Goal: Communication & Community: Answer question/provide support

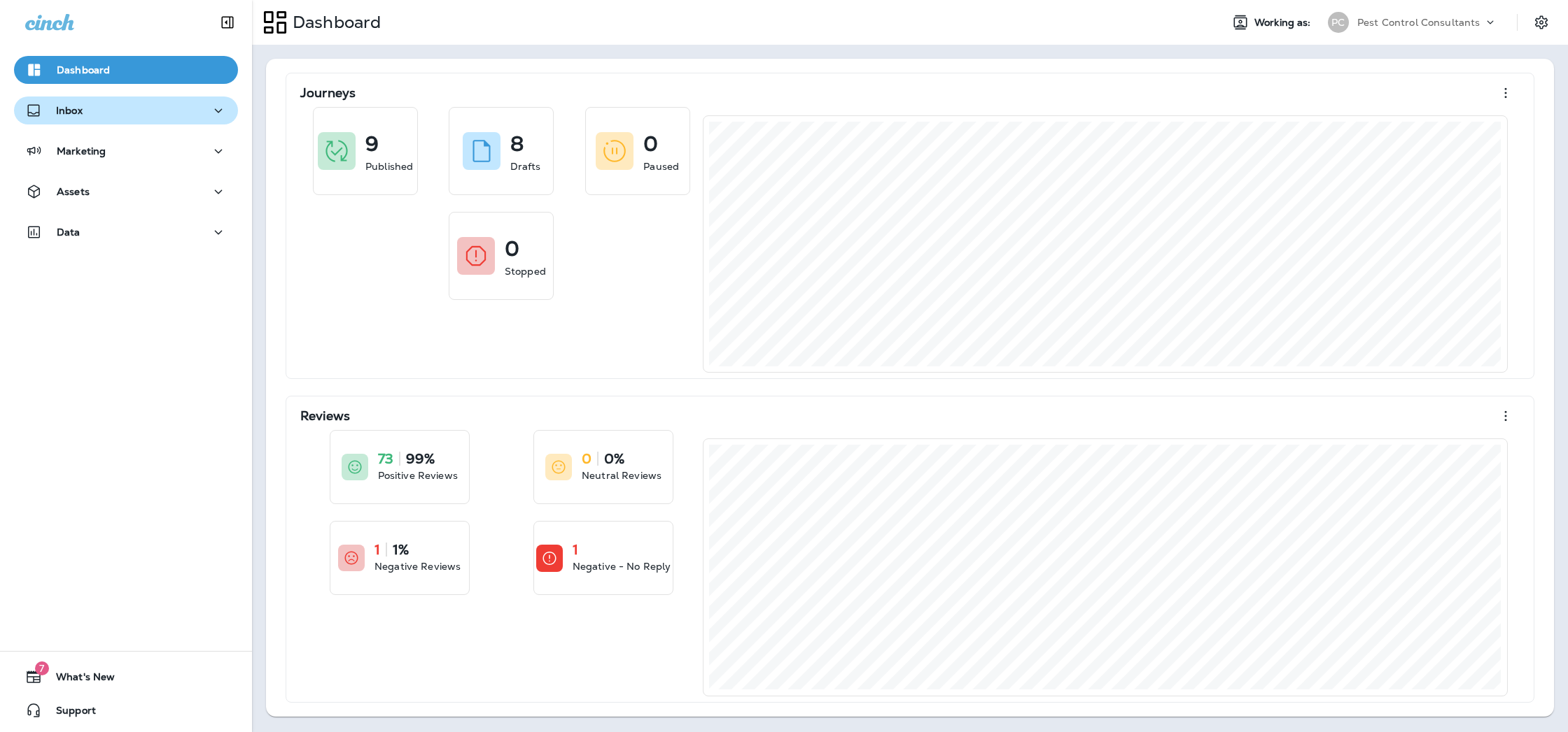
click at [208, 110] on div "Inbox" at bounding box center [126, 111] width 202 height 18
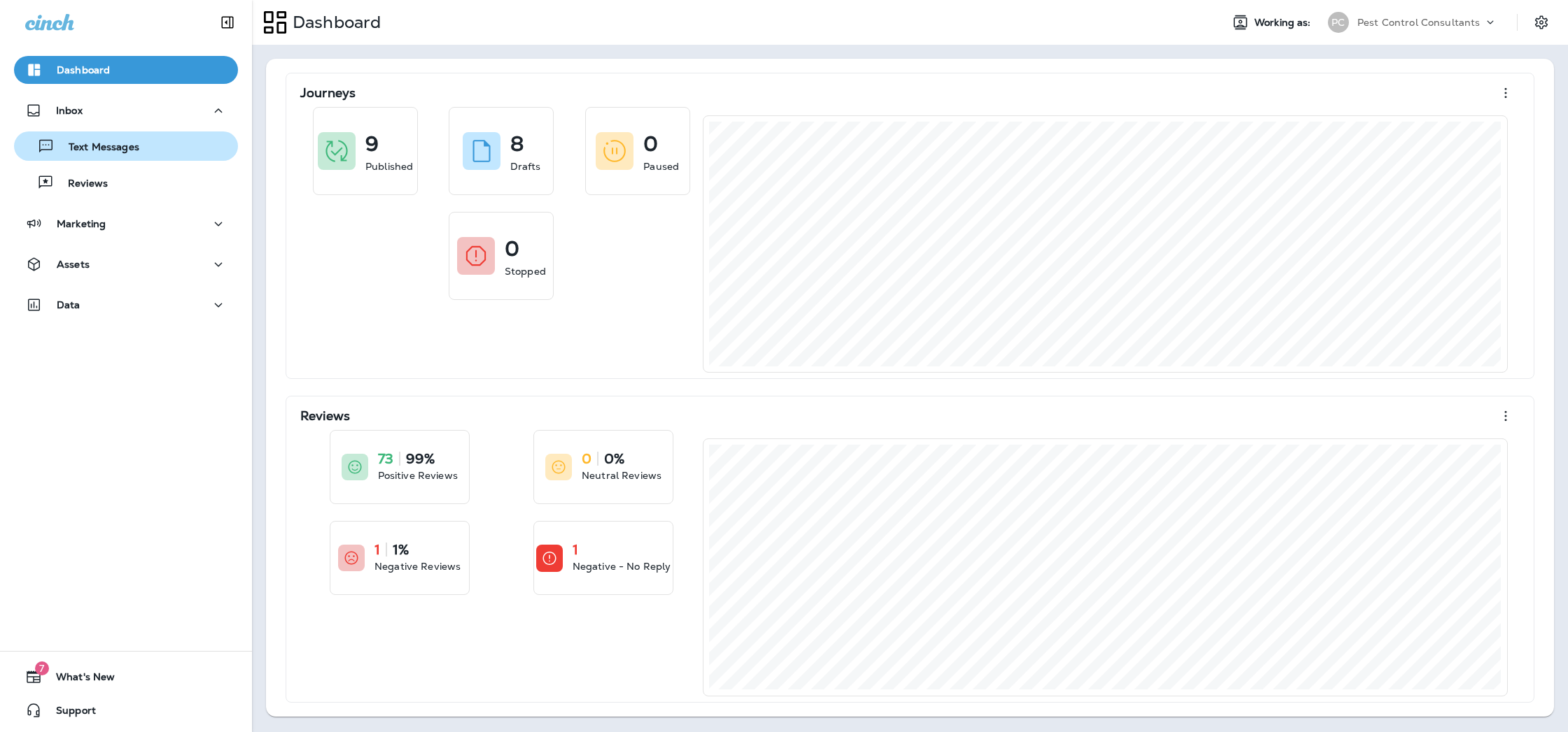
click at [174, 148] on div "Text Messages" at bounding box center [126, 145] width 212 height 21
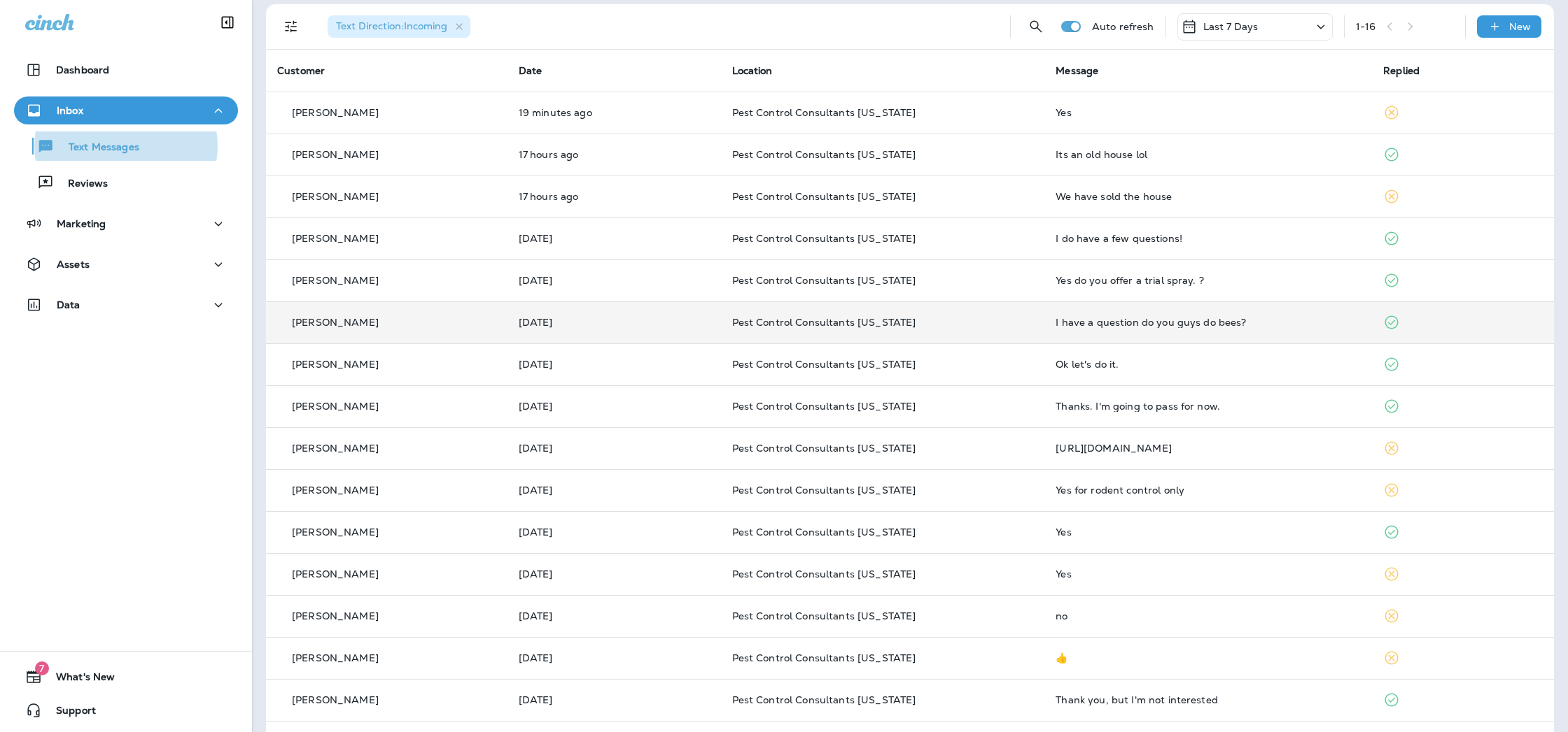
scroll to position [37, 0]
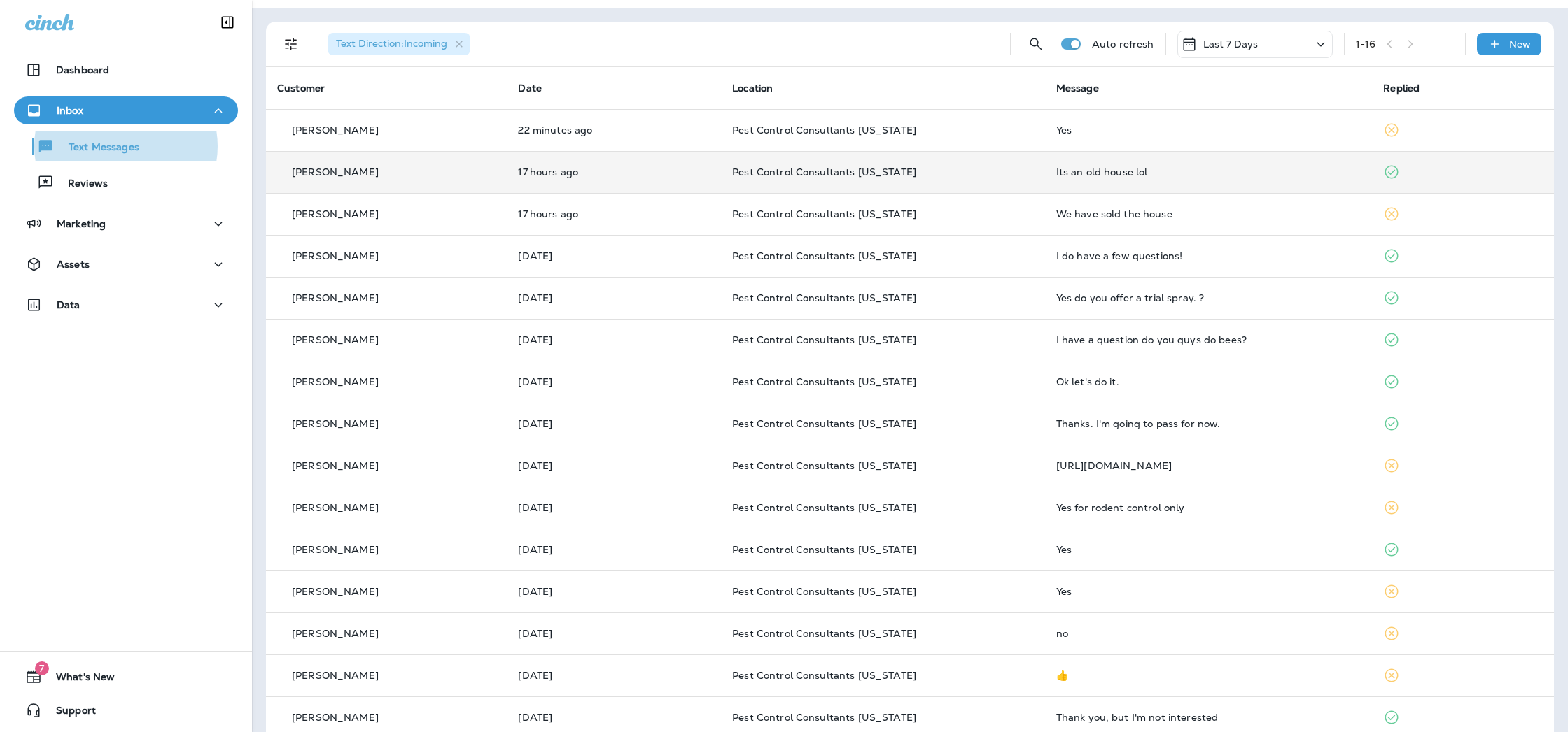
click at [438, 178] on div "[PERSON_NAME]" at bounding box center [386, 172] width 219 height 14
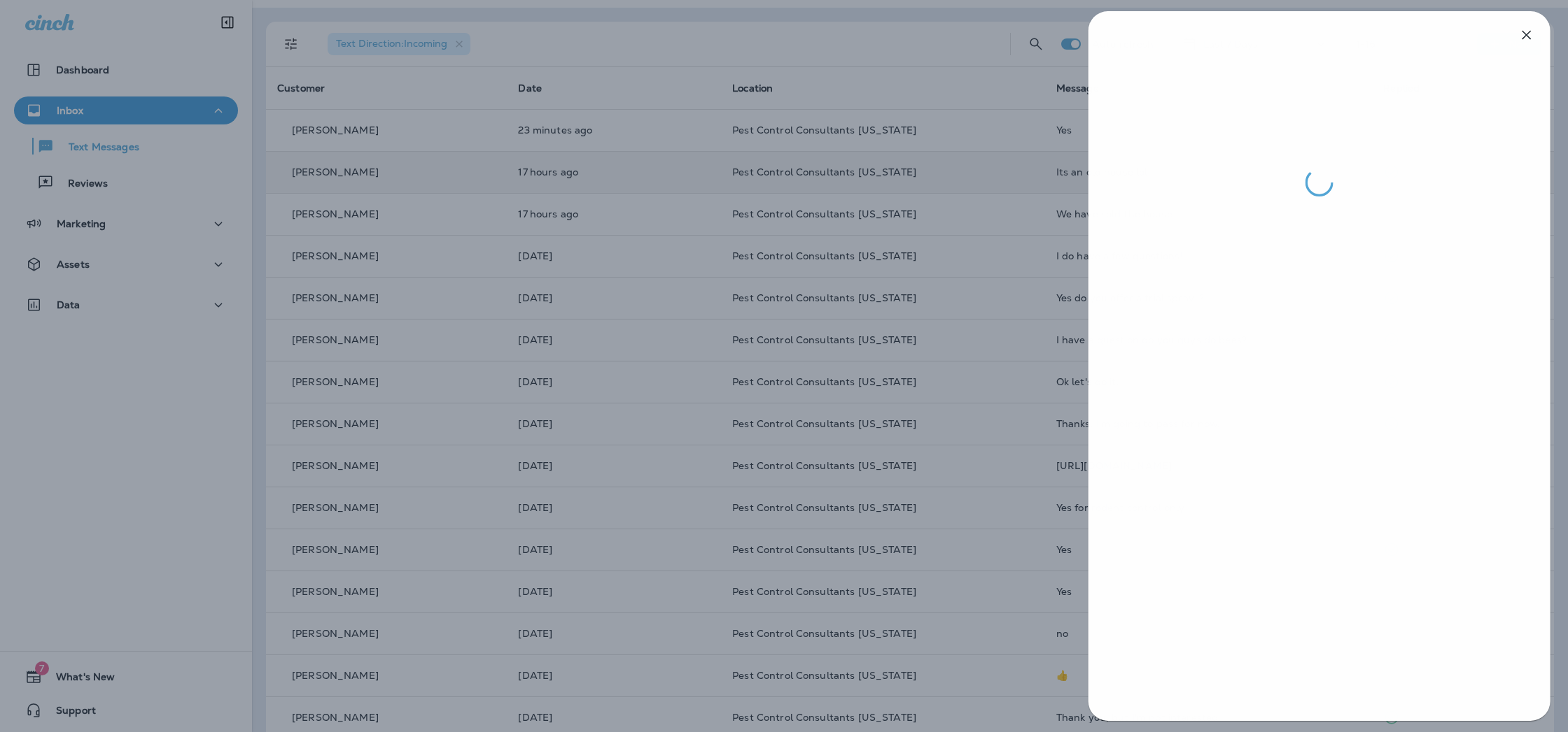
click at [462, 272] on div at bounding box center [784, 366] width 1568 height 732
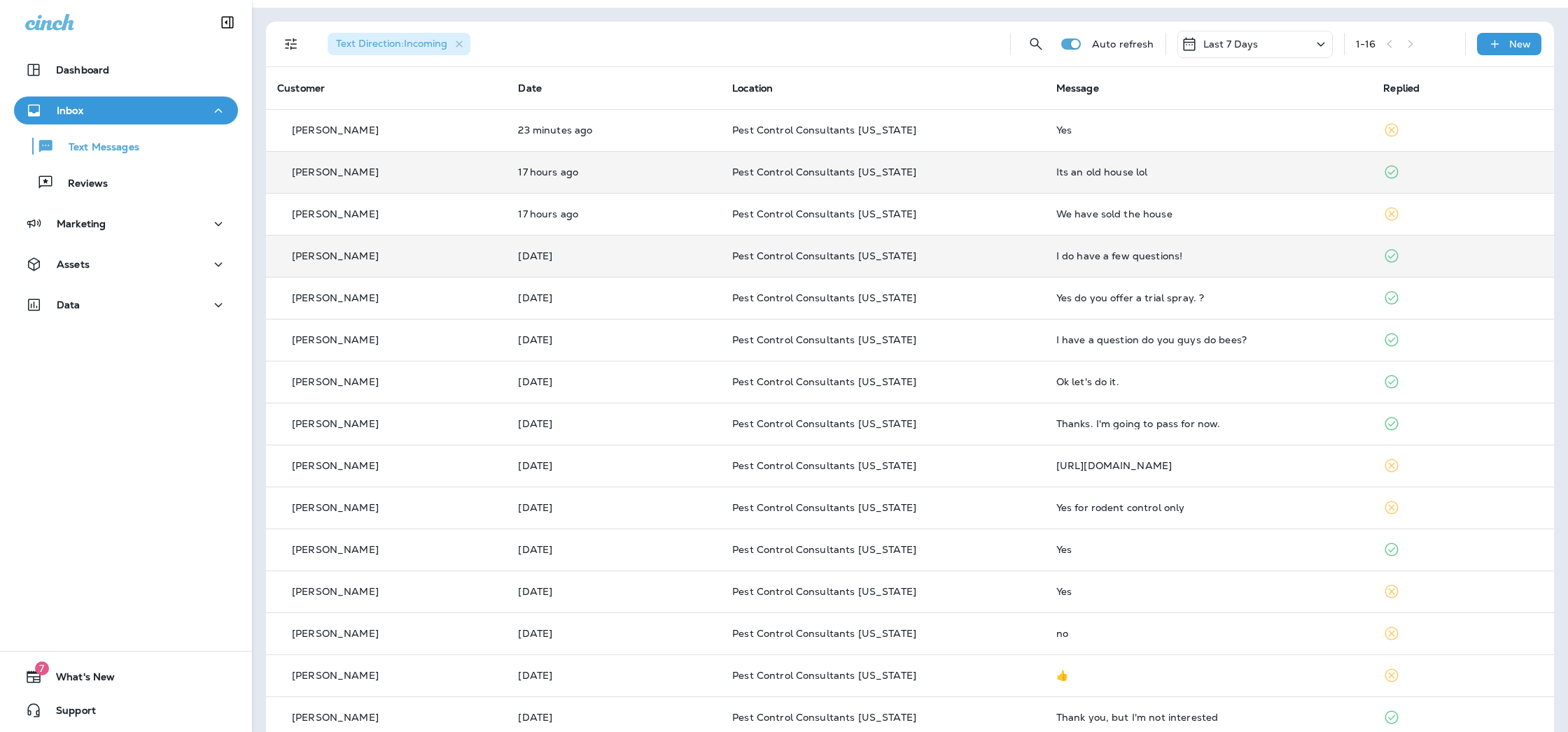
click at [383, 260] on div "[PERSON_NAME]" at bounding box center [386, 256] width 219 height 14
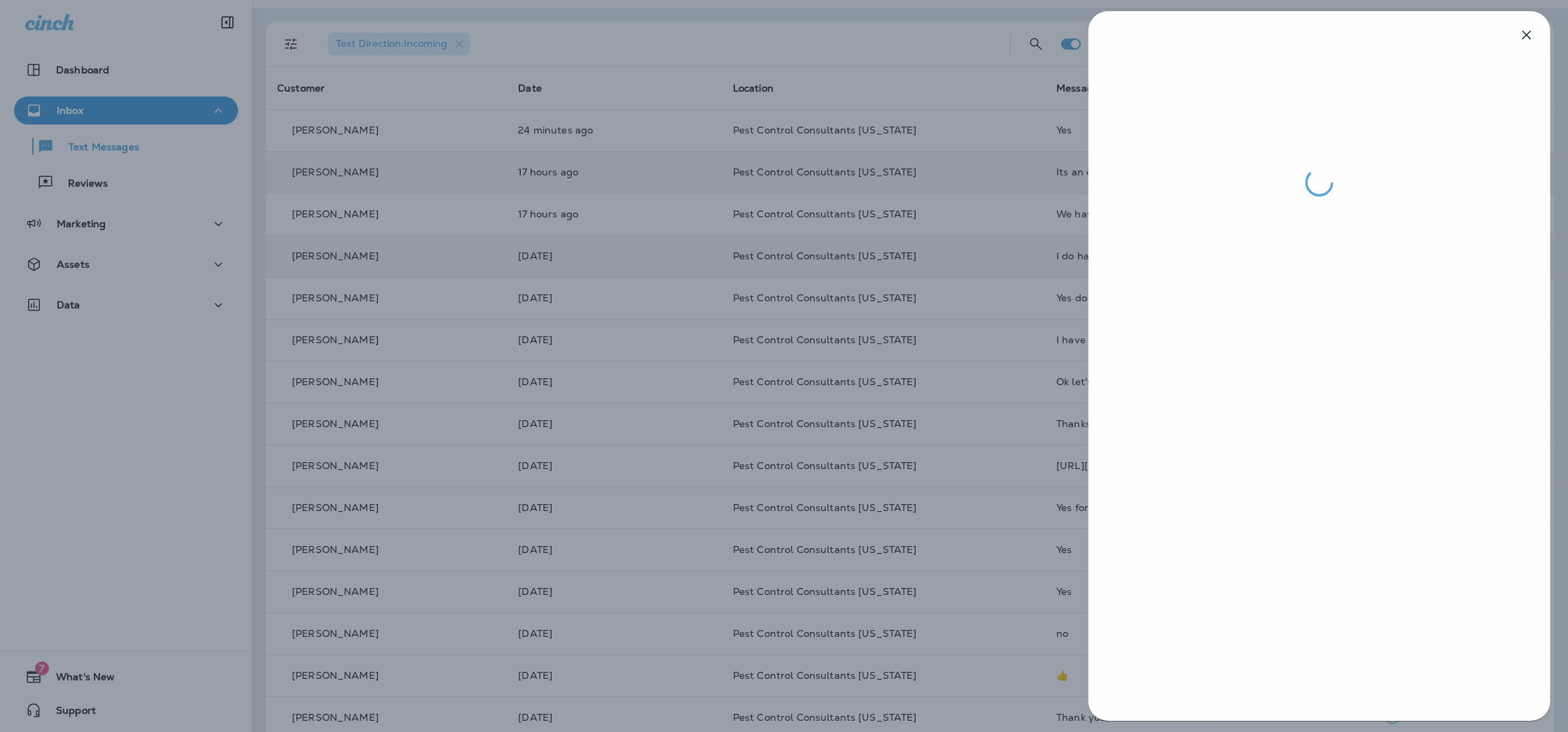
click at [637, 454] on div at bounding box center [784, 366] width 1568 height 732
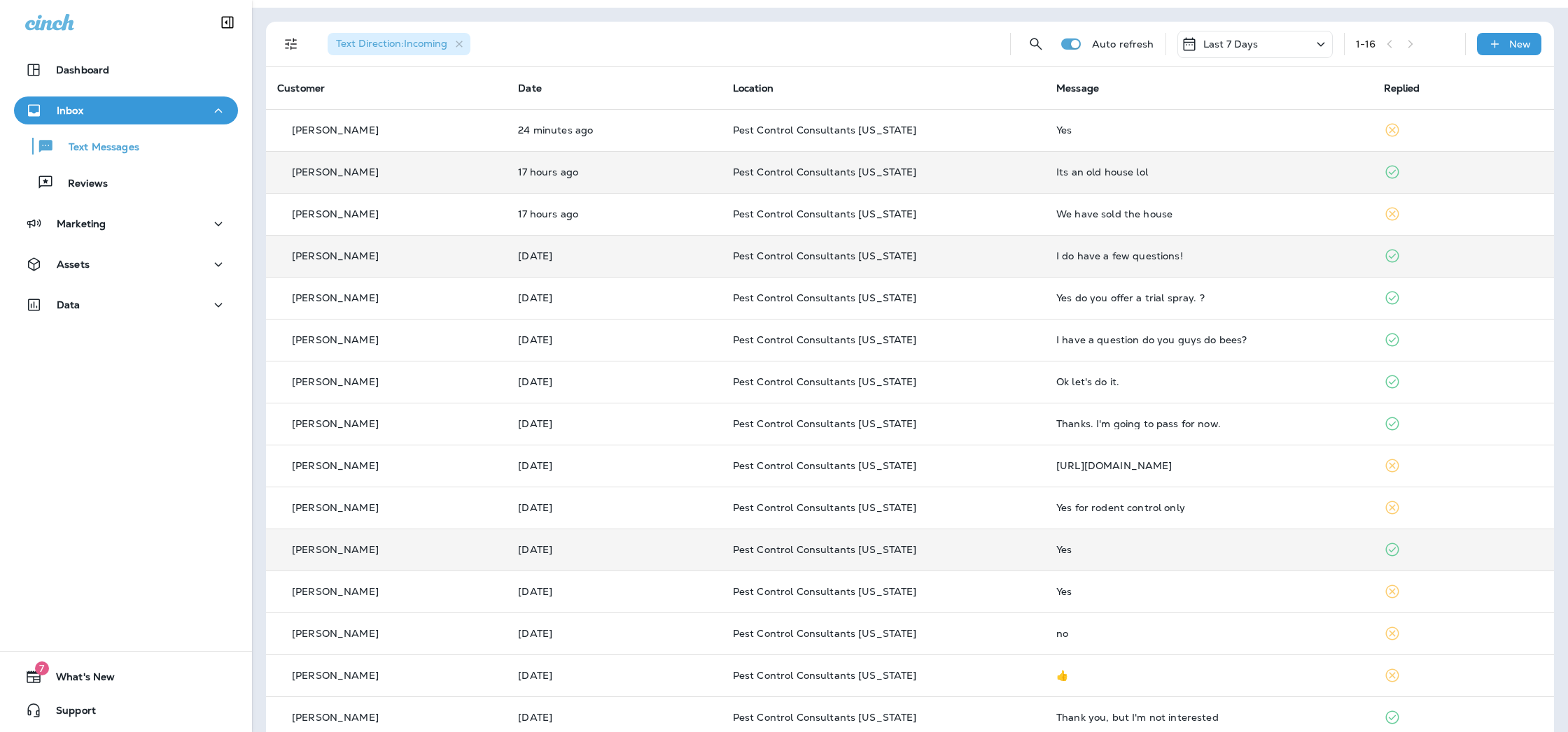
click at [481, 551] on div "[PERSON_NAME]" at bounding box center [386, 550] width 219 height 14
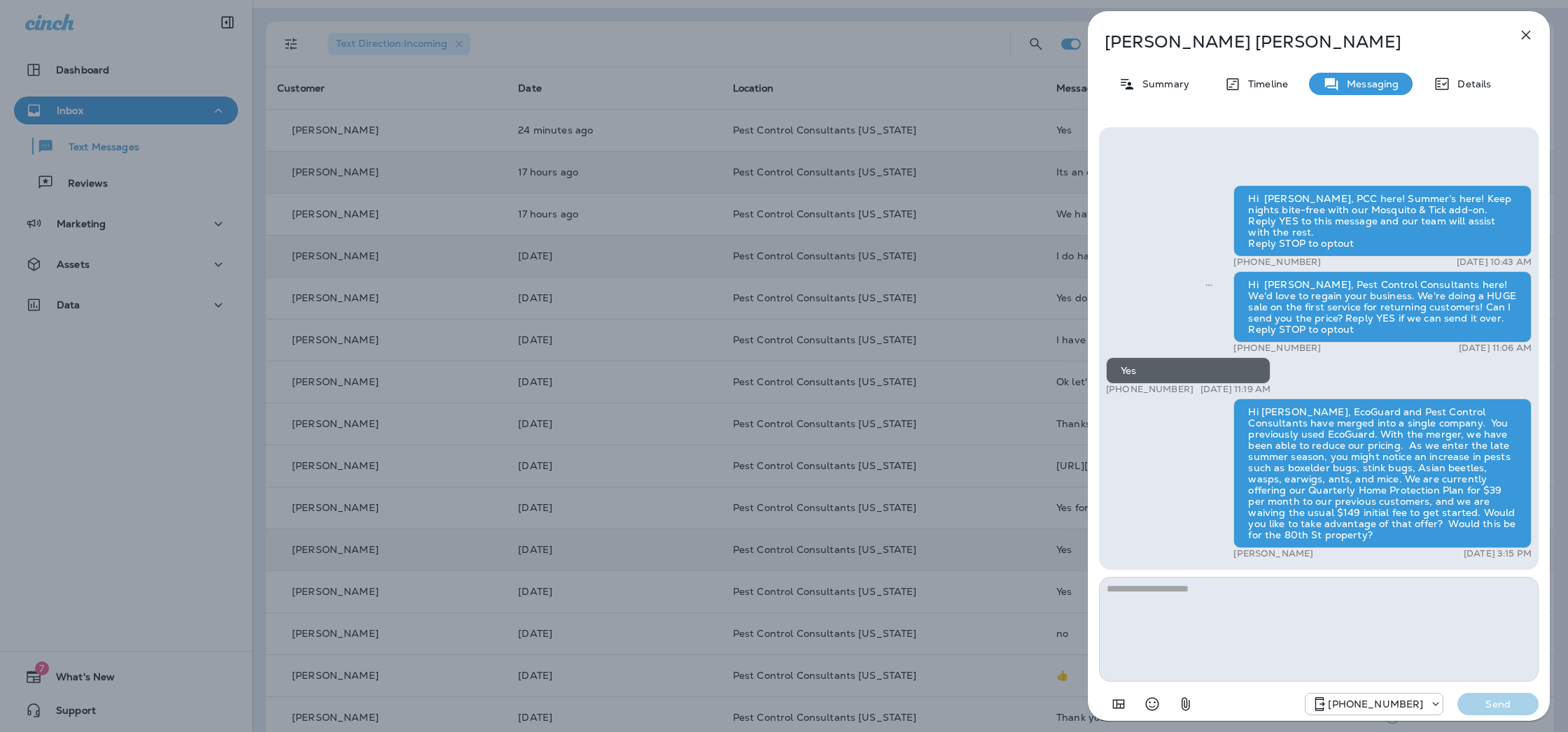
click at [489, 528] on div "[PERSON_NAME] Summary Timeline Messaging Details Hi [PERSON_NAME], PCC here! Su…" at bounding box center [784, 366] width 1568 height 732
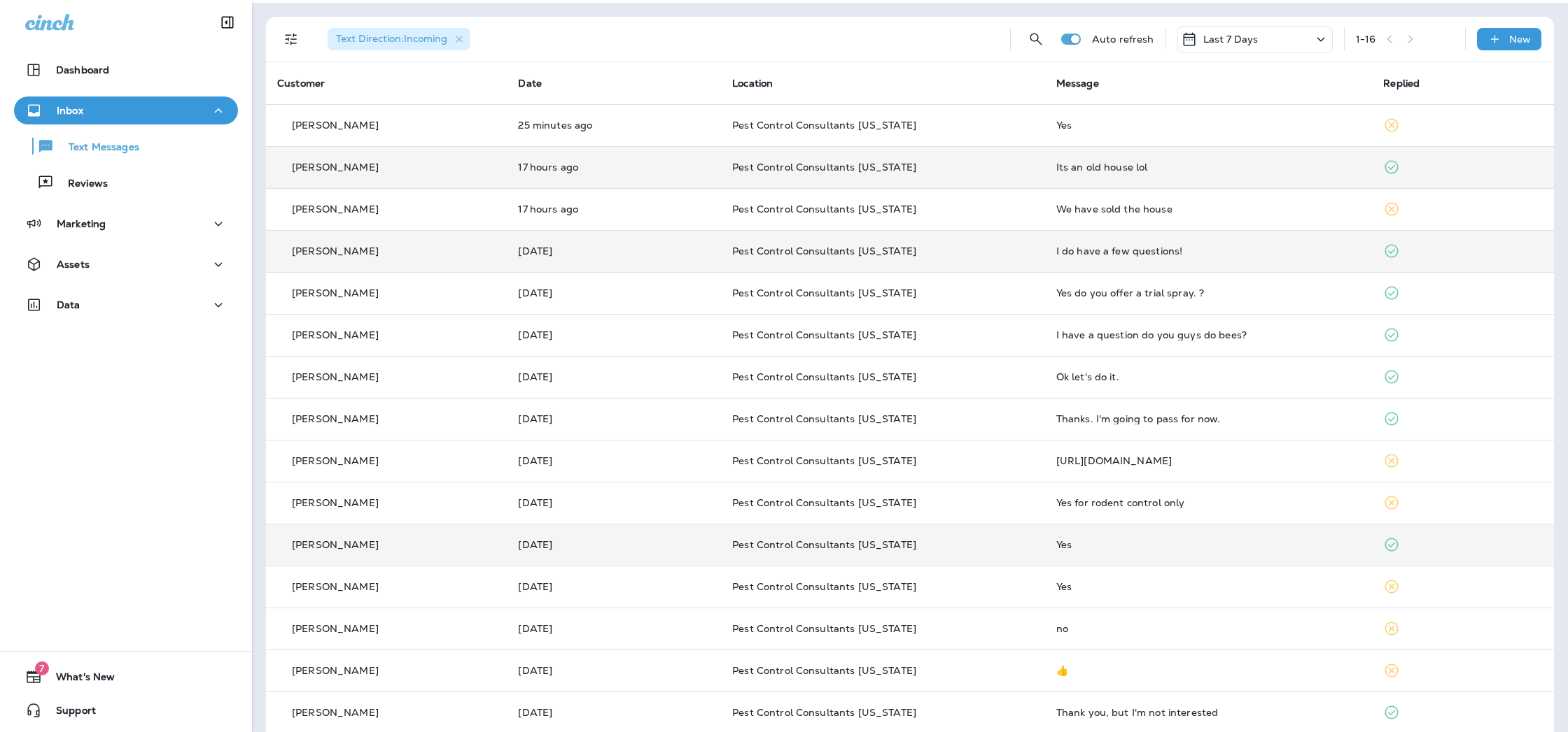
scroll to position [37, 0]
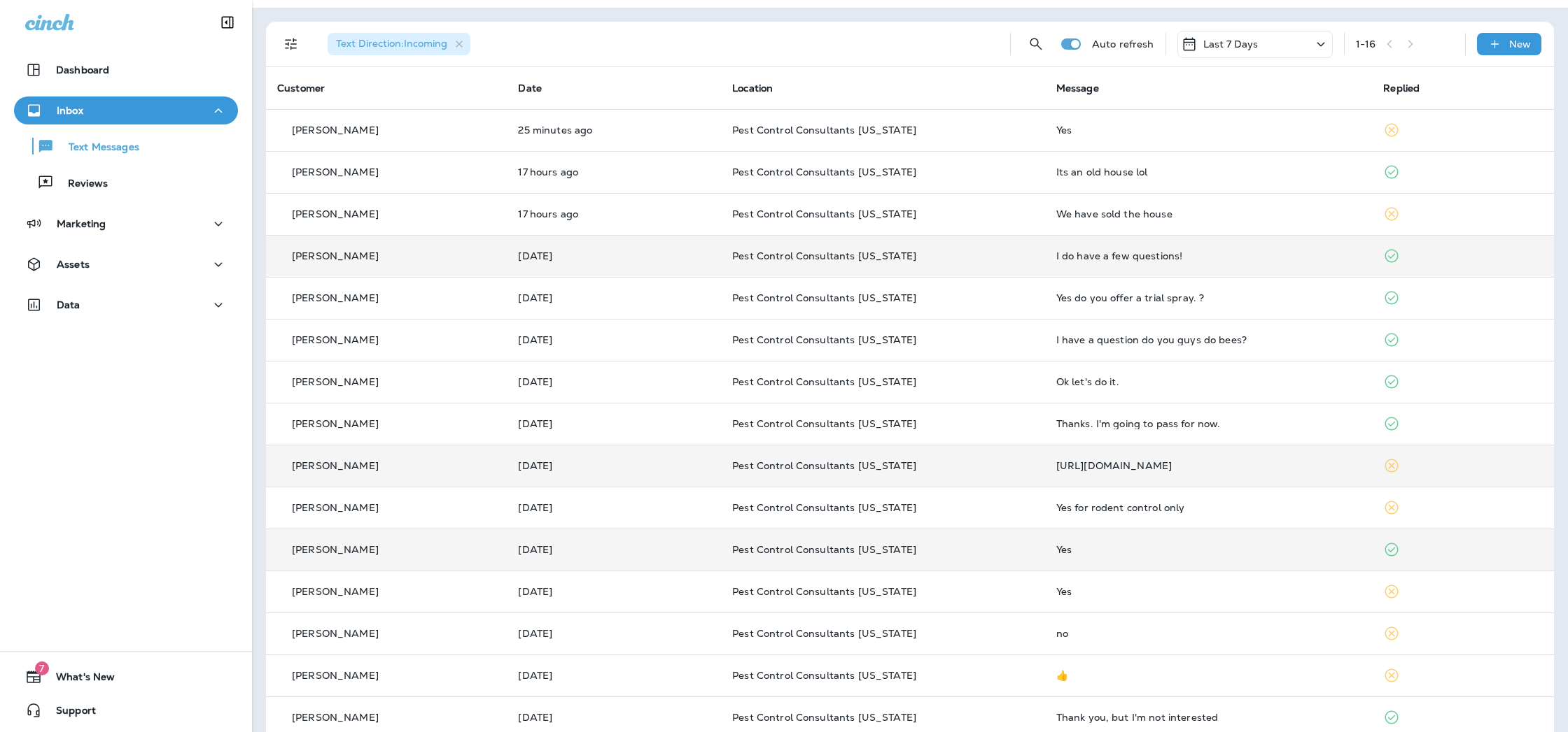
click at [357, 464] on p "[PERSON_NAME]" at bounding box center [335, 466] width 87 height 11
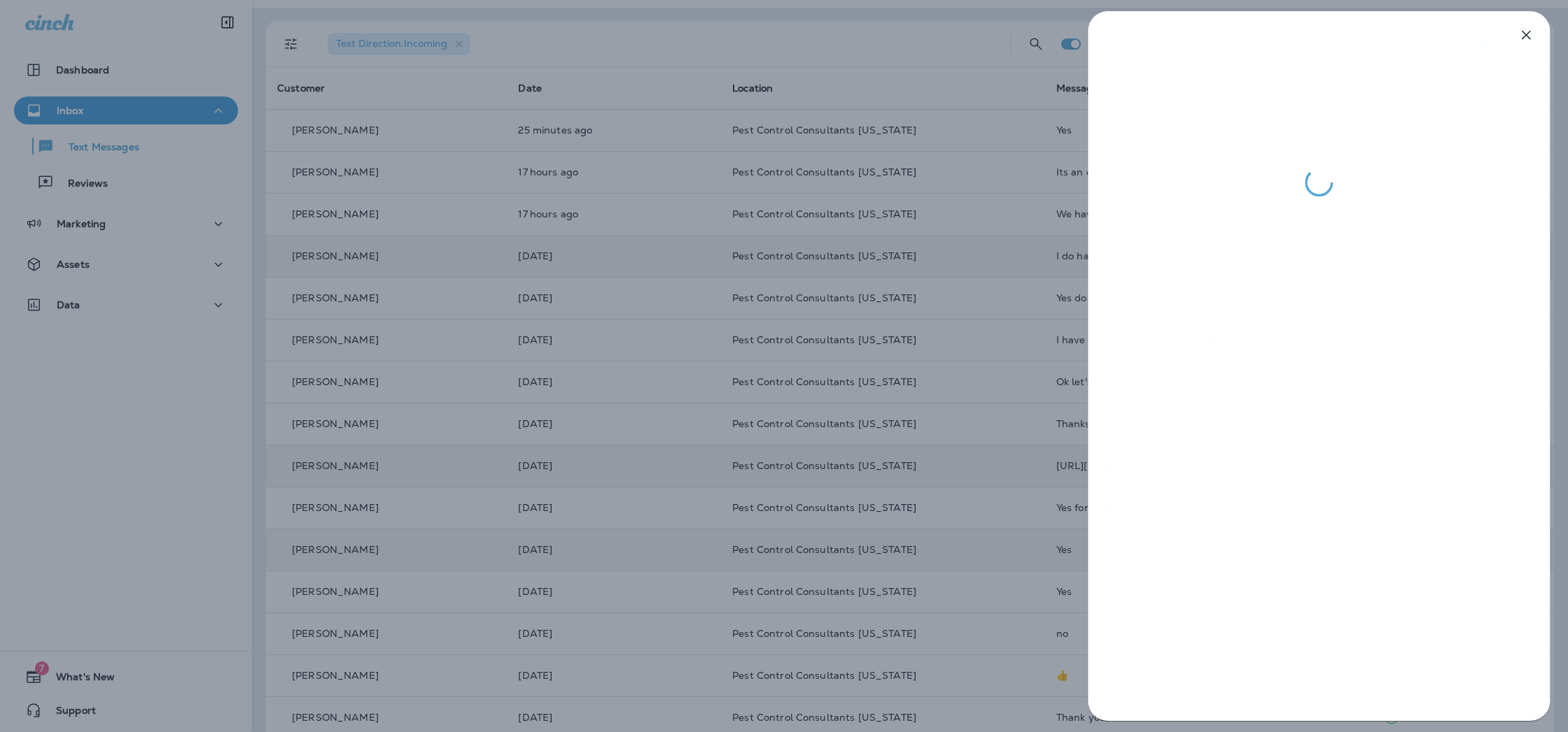
click at [540, 155] on div at bounding box center [784, 366] width 1568 height 732
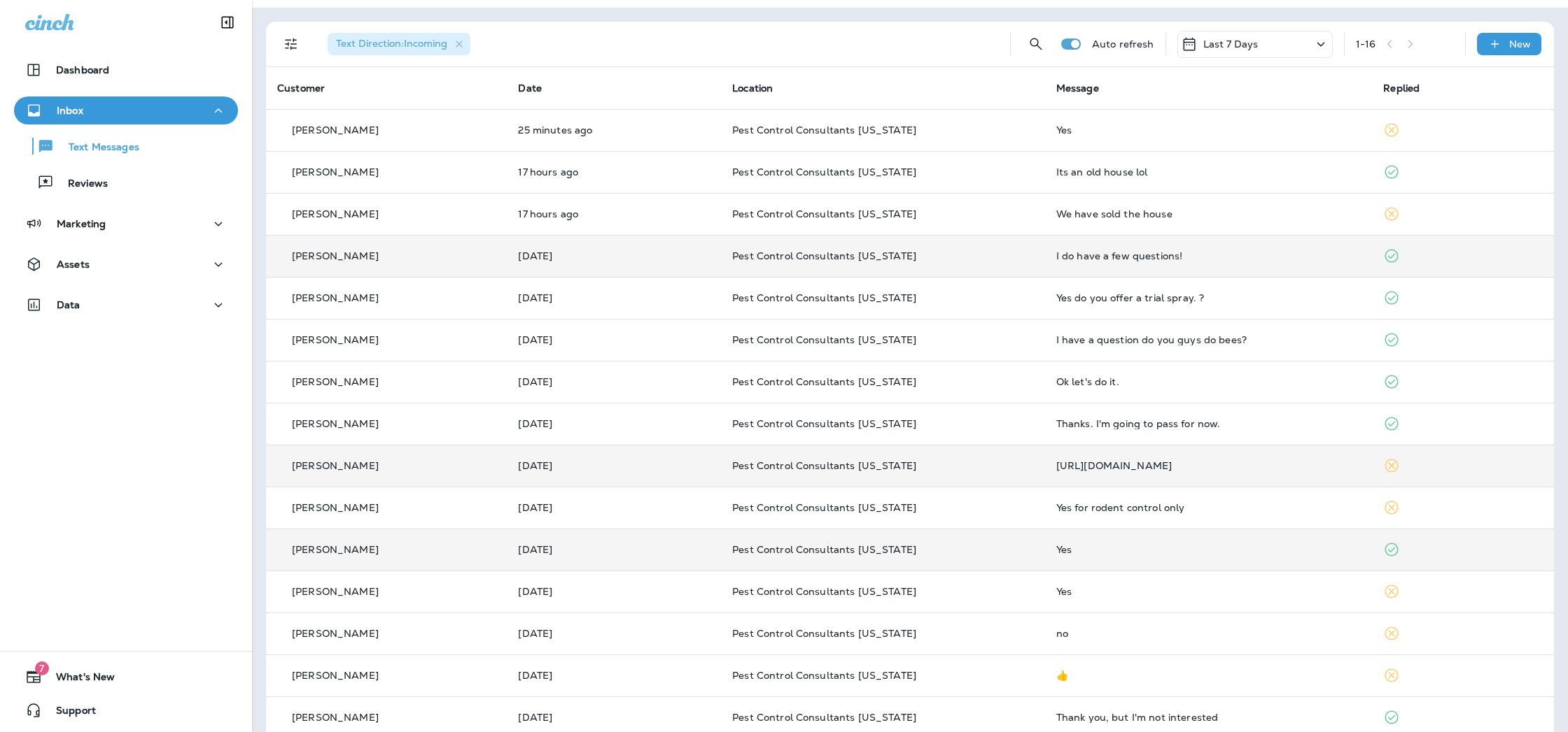
click at [381, 553] on div "[PERSON_NAME]" at bounding box center [386, 550] width 219 height 14
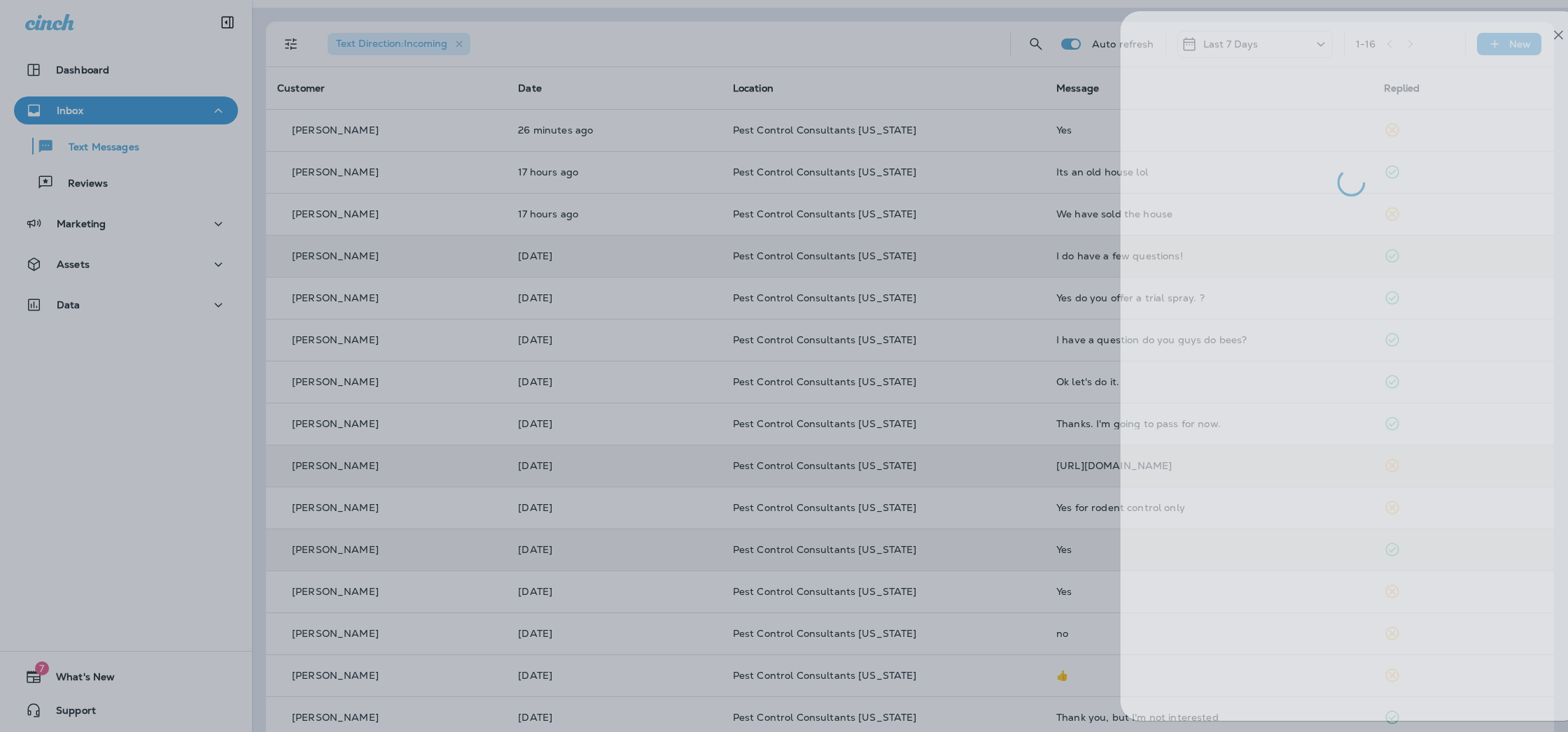
click at [586, 678] on div at bounding box center [816, 366] width 1568 height 732
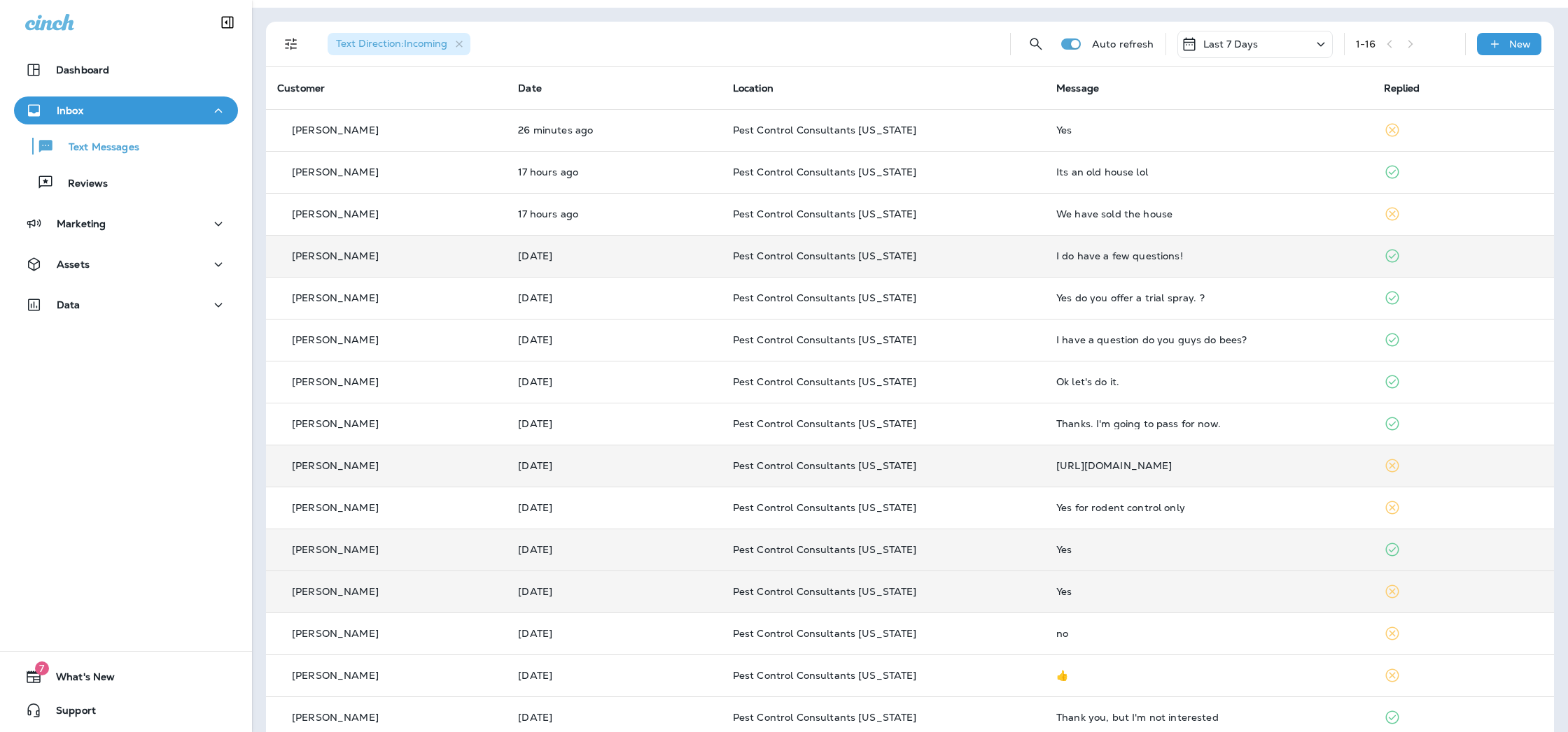
click at [592, 592] on p "[DATE]" at bounding box center [614, 591] width 192 height 11
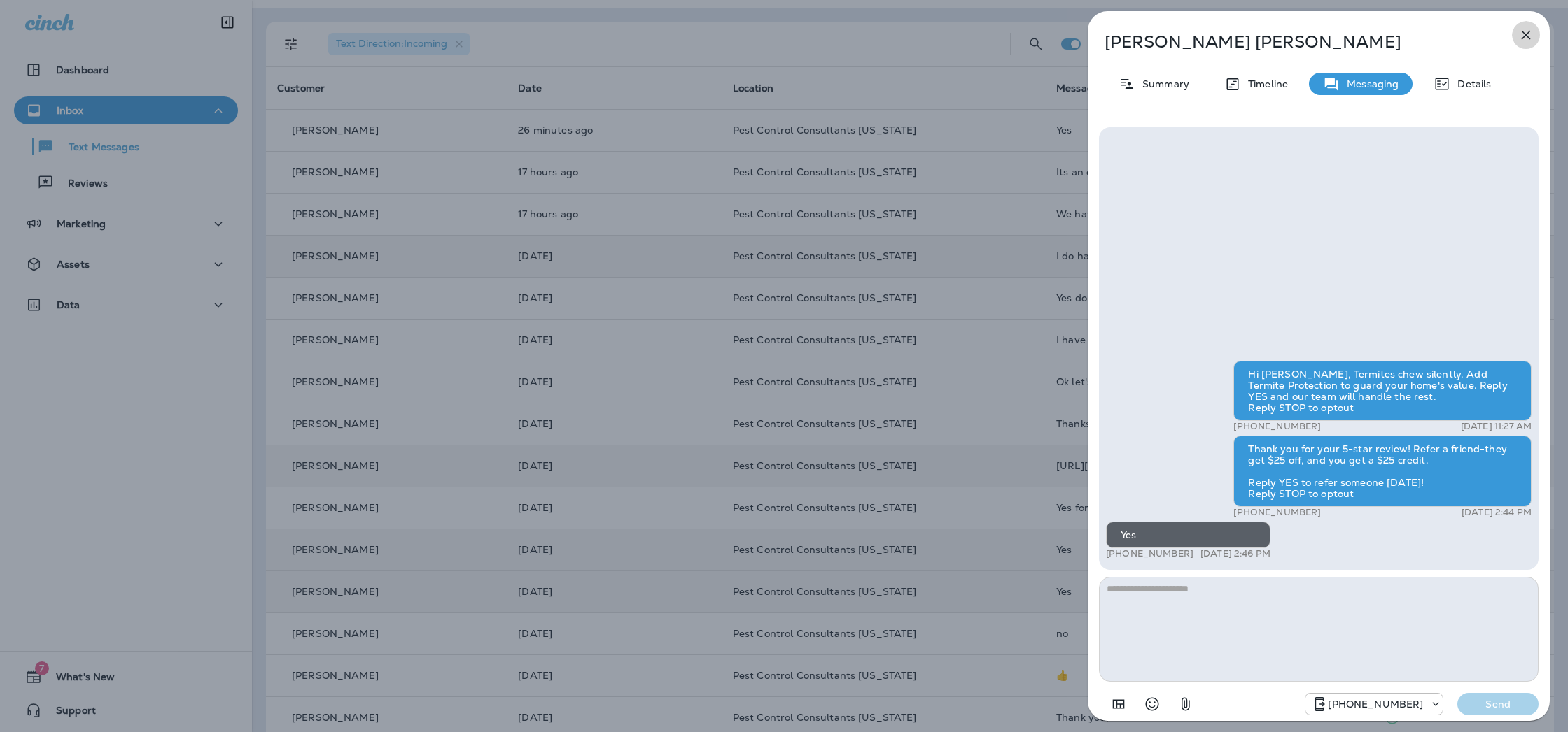
click at [1527, 35] on icon "button" at bounding box center [1525, 35] width 17 height 17
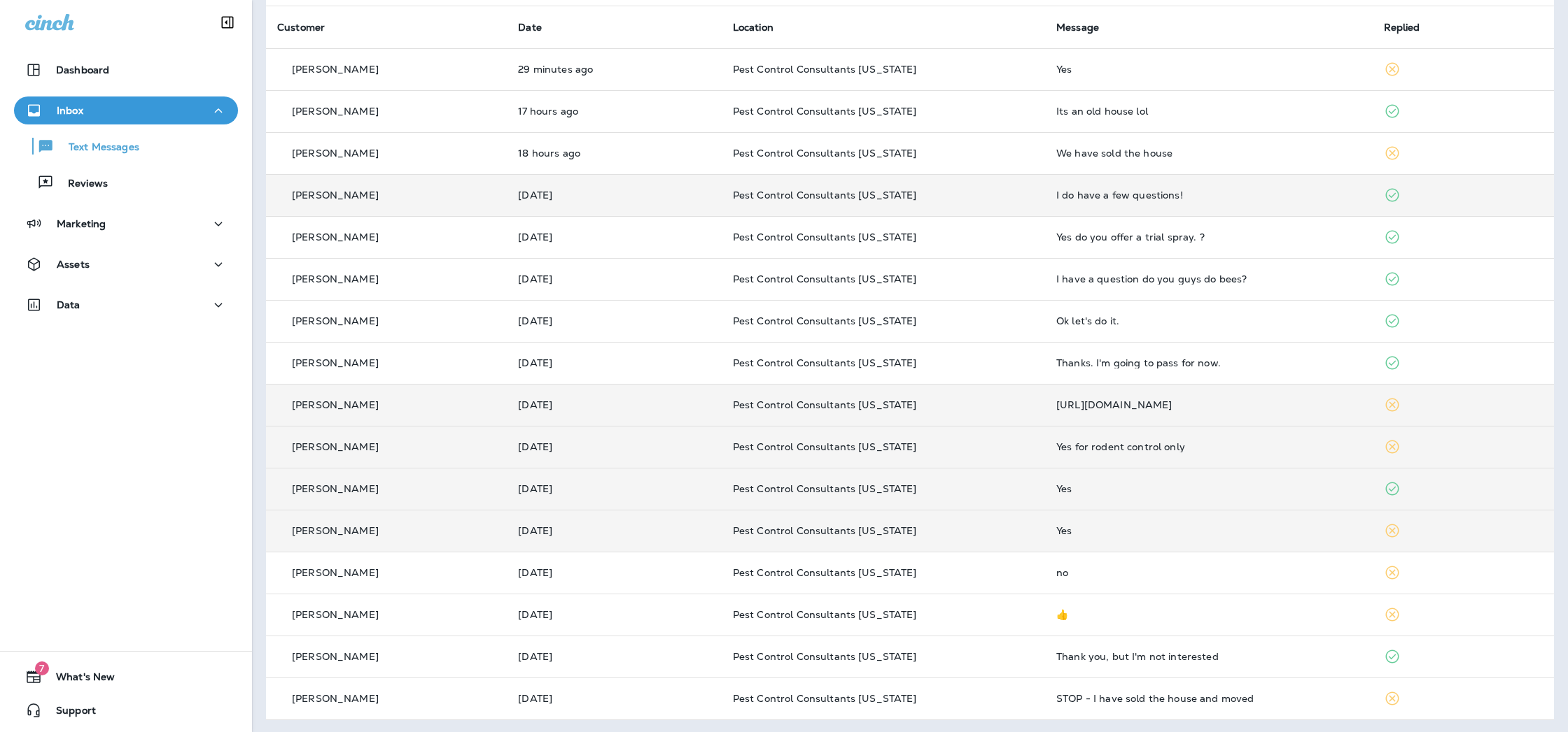
scroll to position [99, 0]
click at [398, 448] on div "[PERSON_NAME]" at bounding box center [386, 445] width 219 height 14
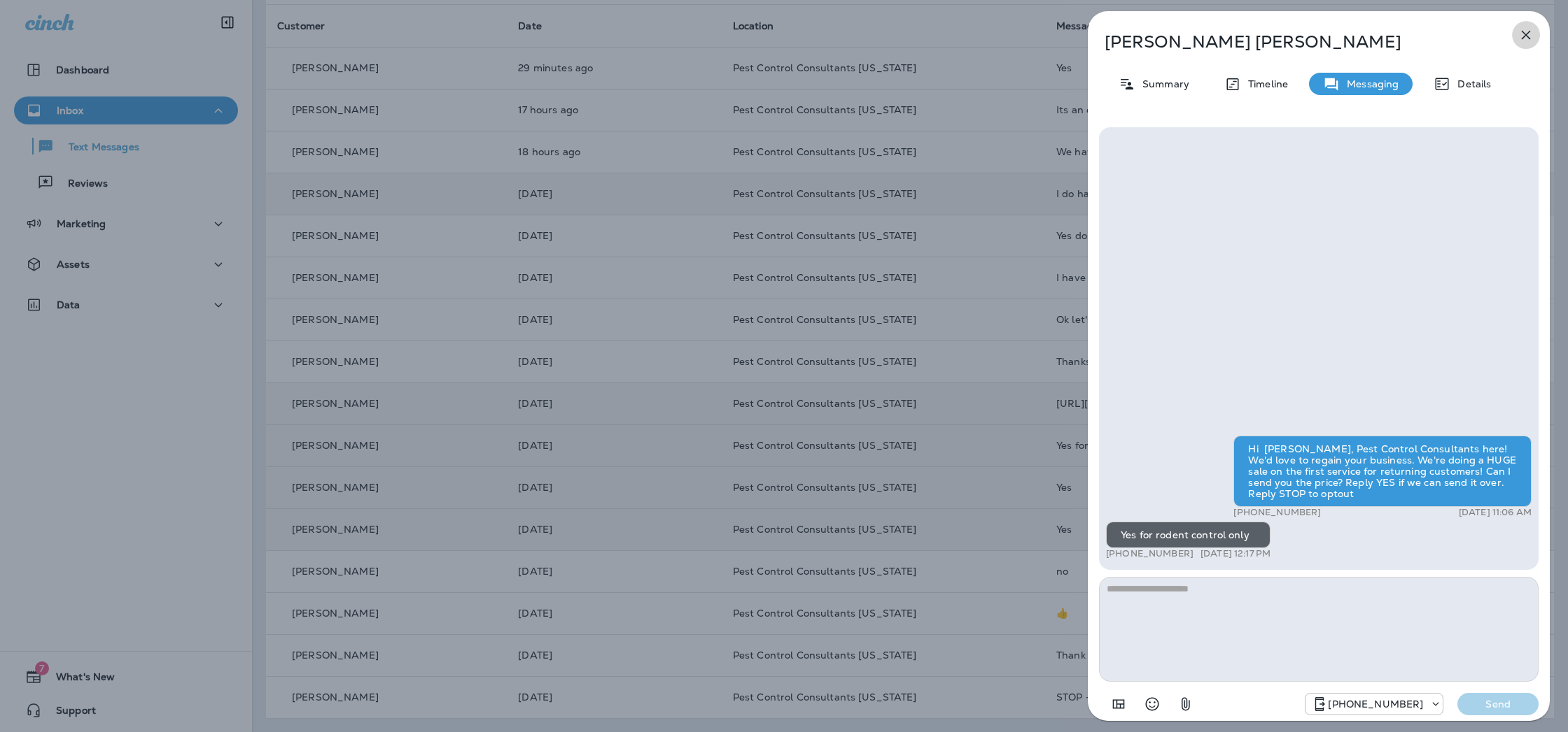
click at [1530, 33] on icon "button" at bounding box center [1525, 35] width 17 height 17
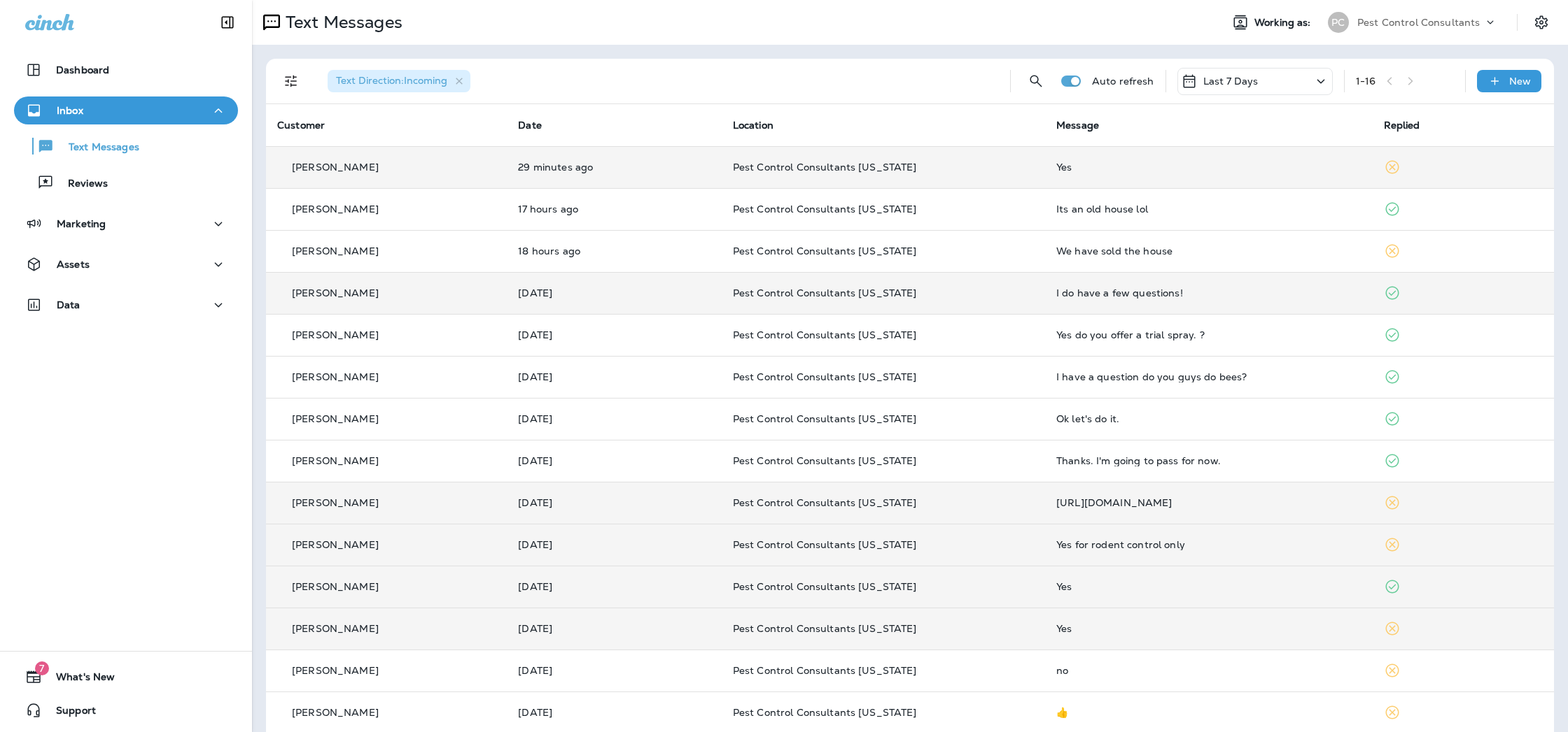
click at [367, 172] on div "[PERSON_NAME]" at bounding box center [386, 168] width 219 height 14
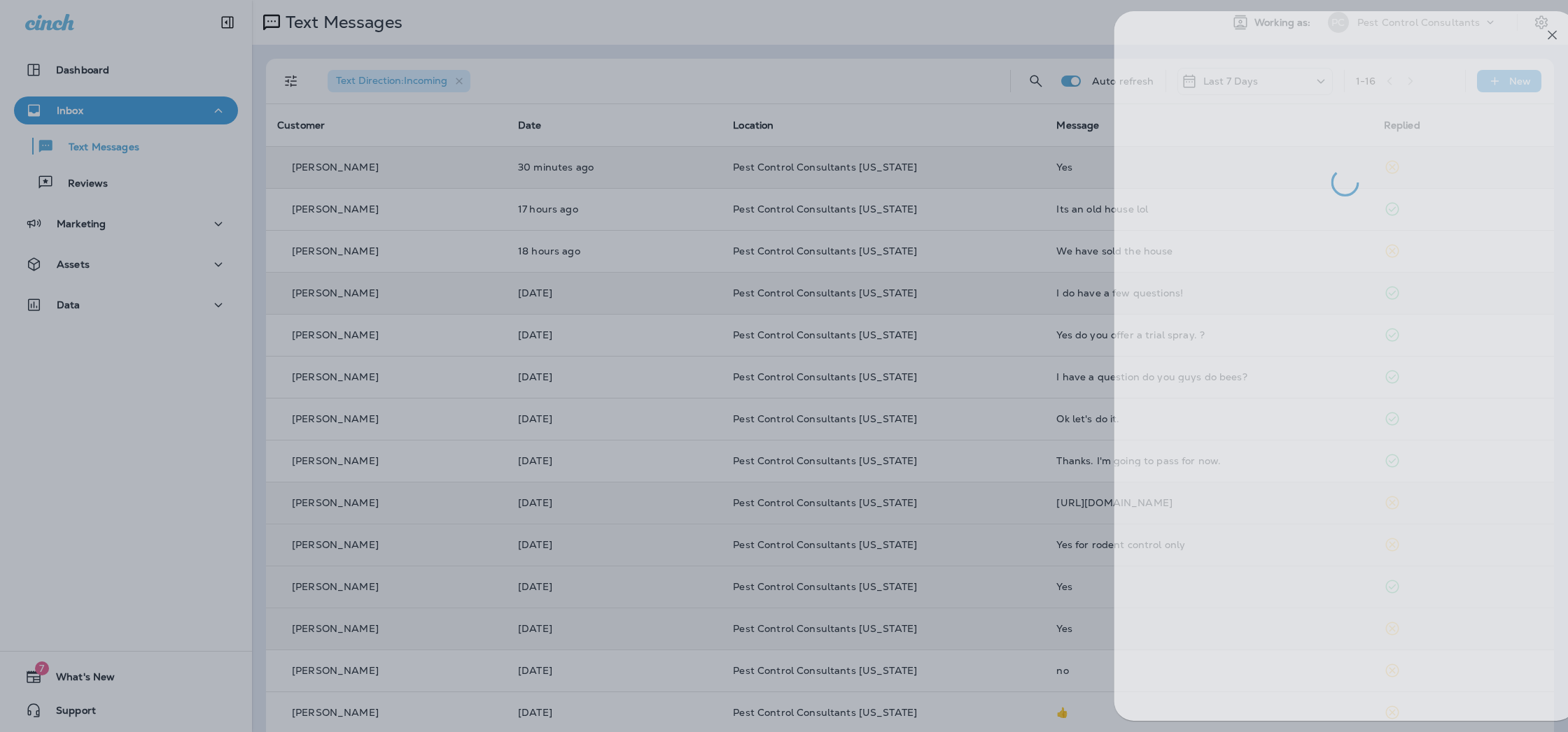
click at [974, 84] on div at bounding box center [810, 366] width 1568 height 732
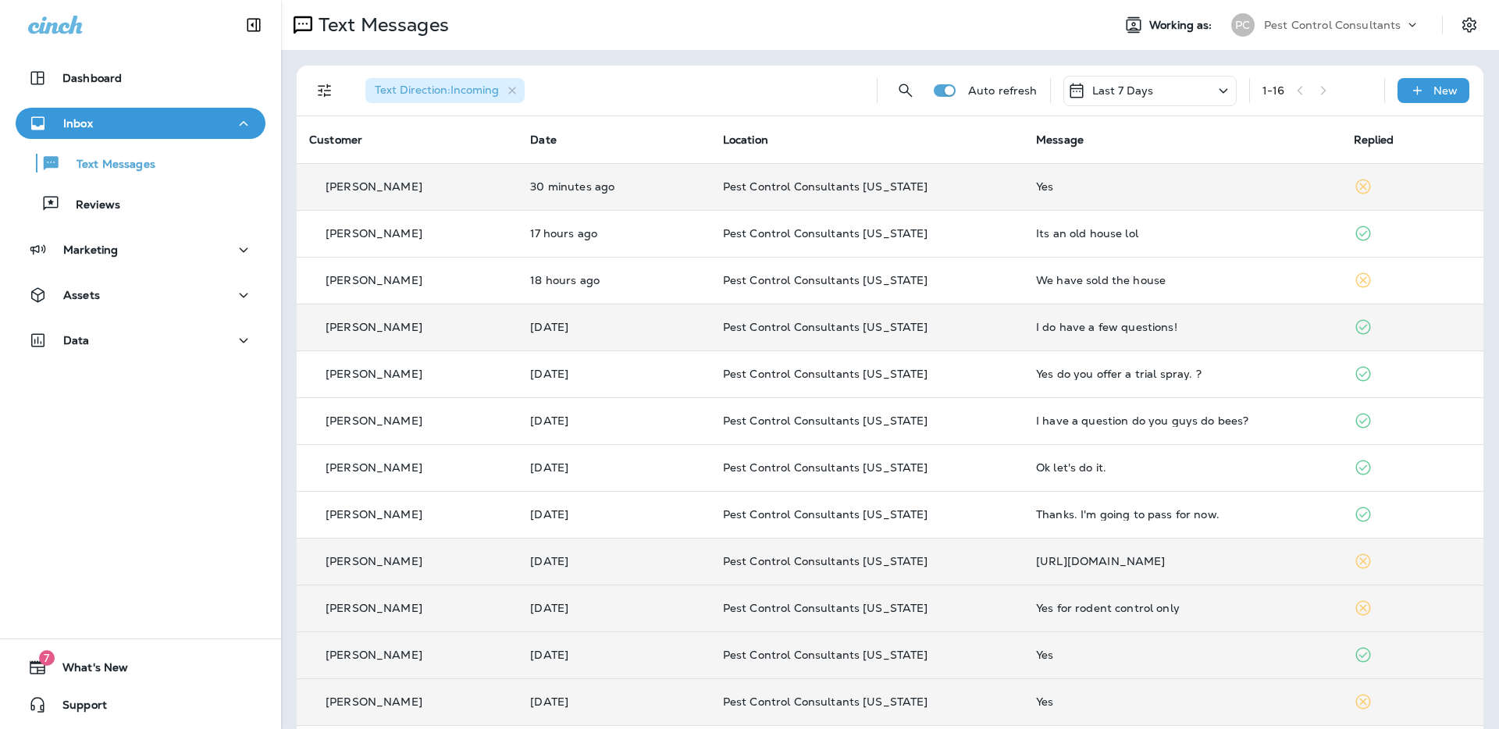
click at [448, 193] on div "[PERSON_NAME]" at bounding box center [407, 187] width 196 height 16
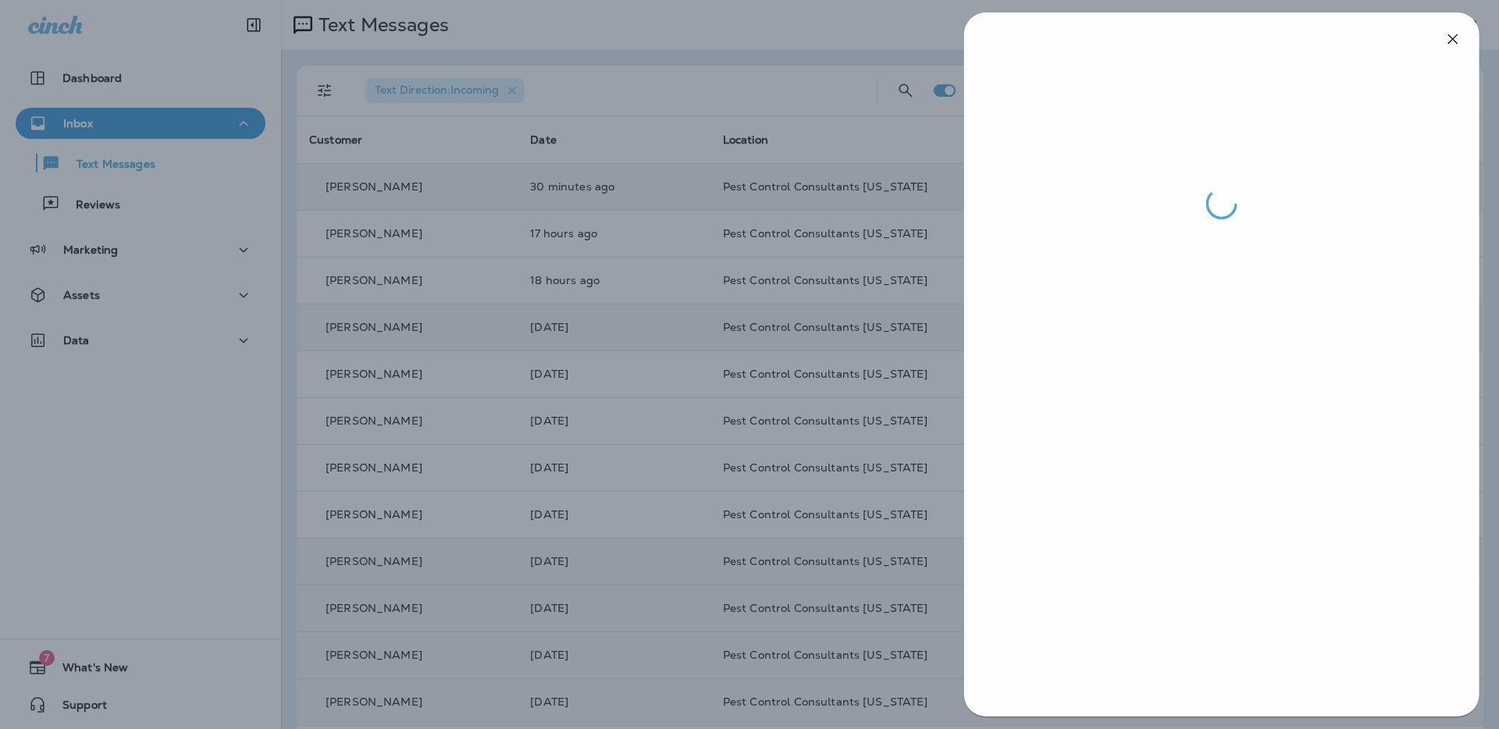
click at [432, 333] on div at bounding box center [750, 364] width 1499 height 729
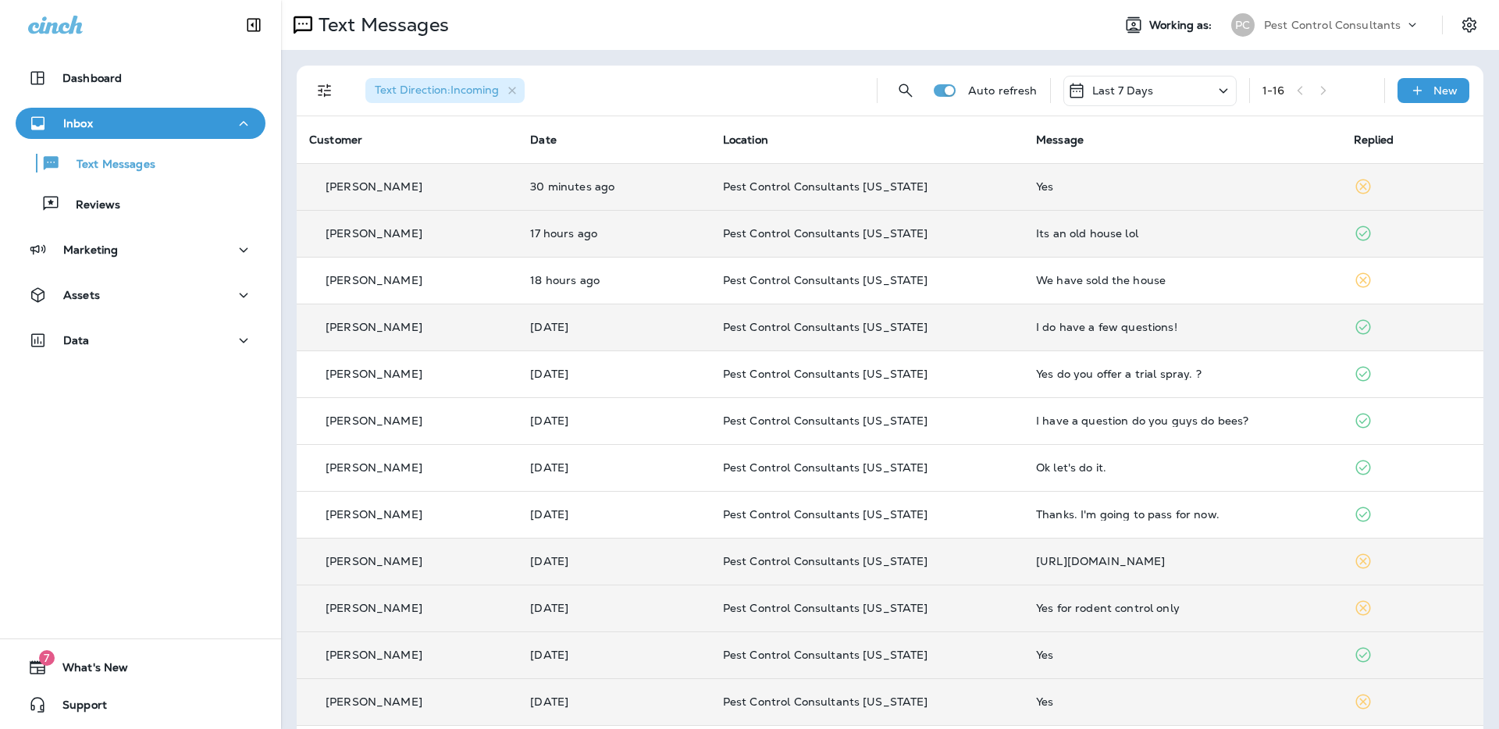
click at [393, 230] on p "[PERSON_NAME]" at bounding box center [374, 233] width 97 height 12
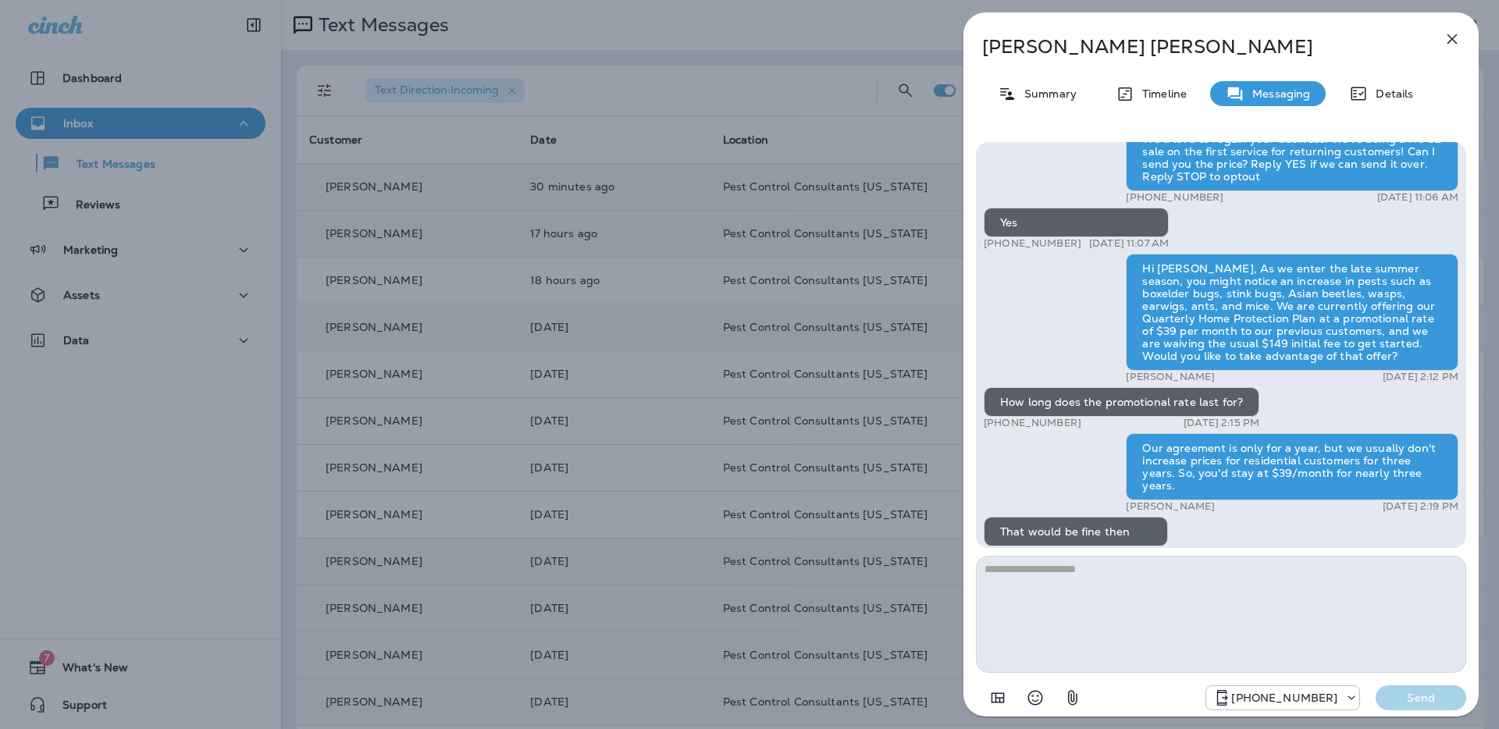
scroll to position [-492, 0]
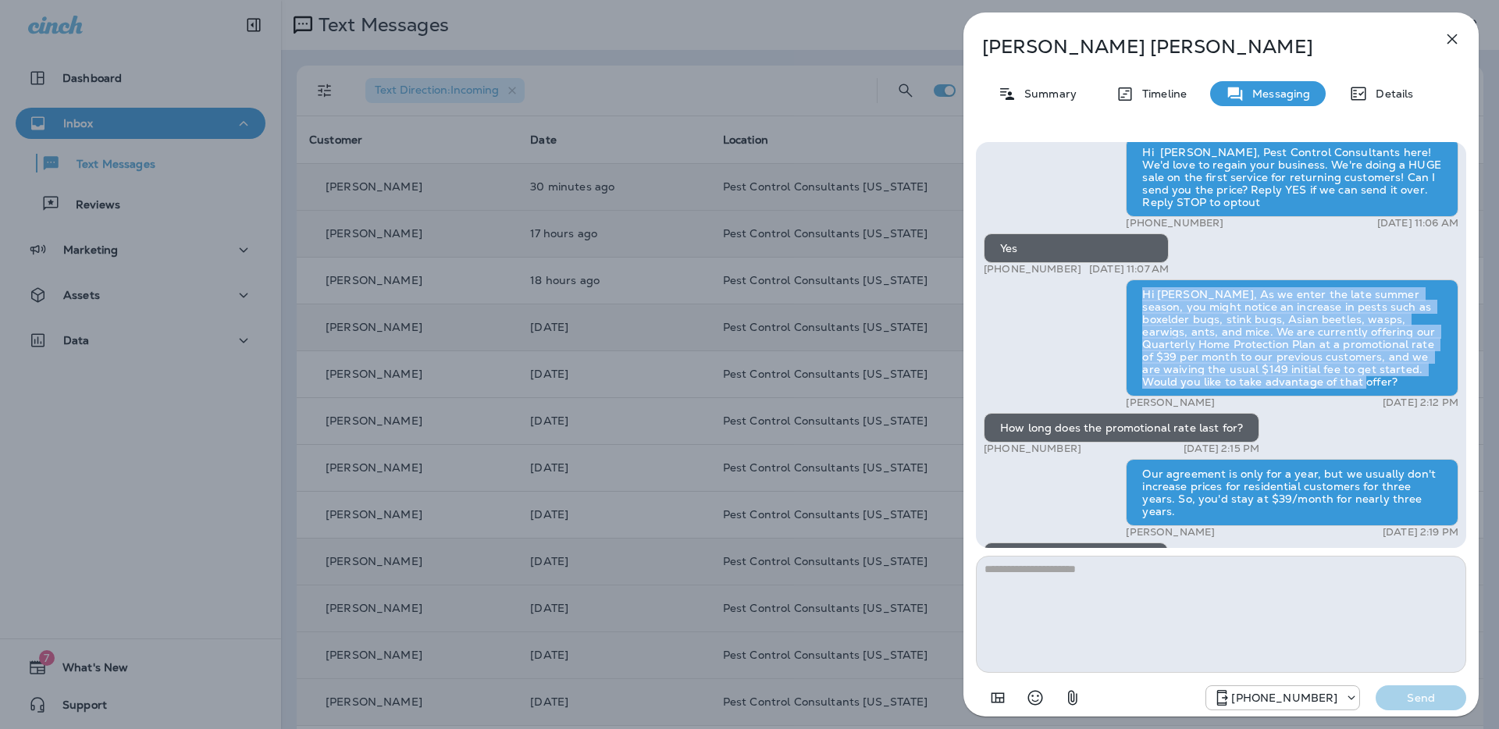
drag, startPoint x: 1312, startPoint y: 397, endPoint x: 1137, endPoint y: 304, distance: 198.7
click at [1137, 304] on div "Hi [PERSON_NAME], As we enter the late summer season, you might notice an incre…" at bounding box center [1292, 337] width 333 height 117
copy div "Hi [PERSON_NAME], As we enter the late summer season, you might notice an incre…"
click at [507, 136] on div "[PERSON_NAME] Summary Timeline Messaging Details Hi [PERSON_NAME], Pest Control…" at bounding box center [749, 364] width 1499 height 729
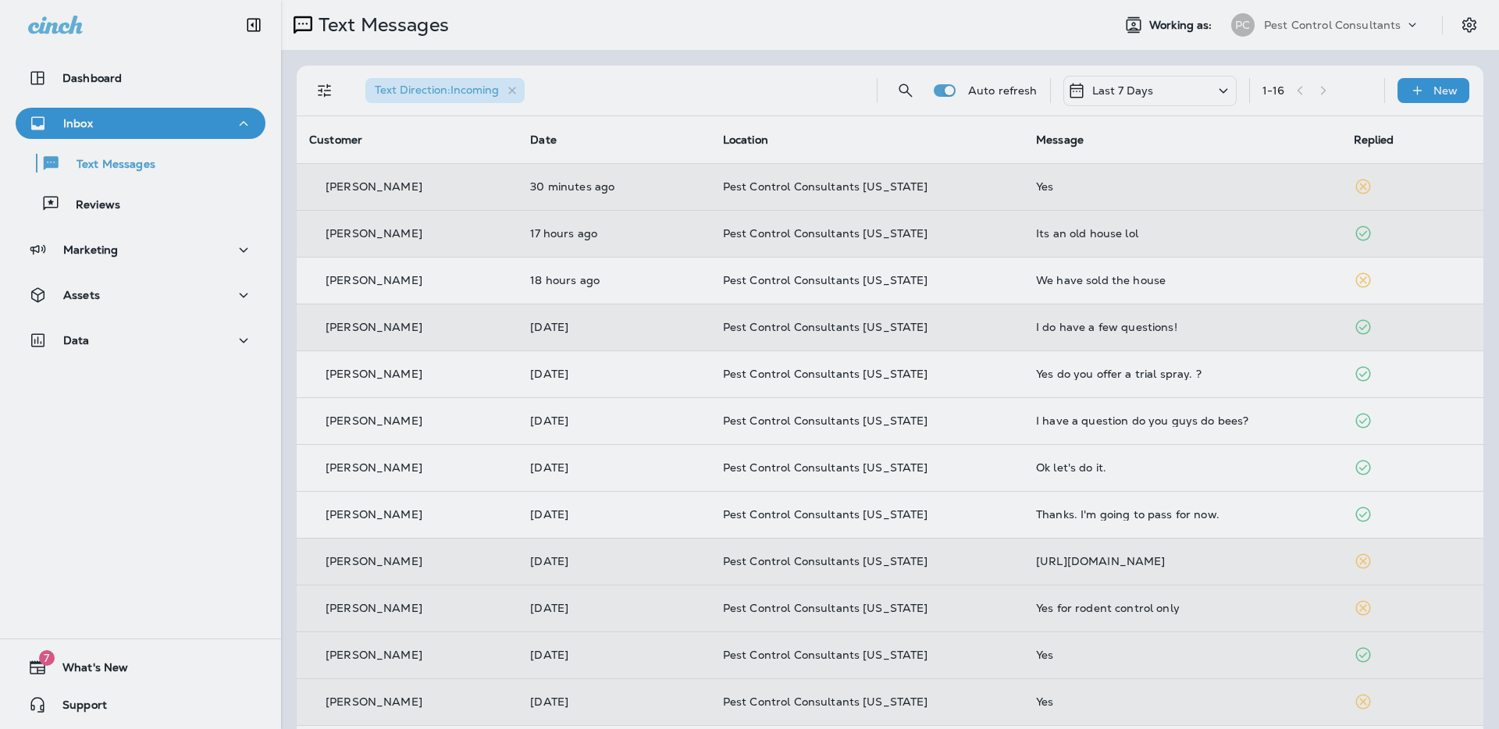
click at [458, 188] on div at bounding box center [833, 364] width 1499 height 729
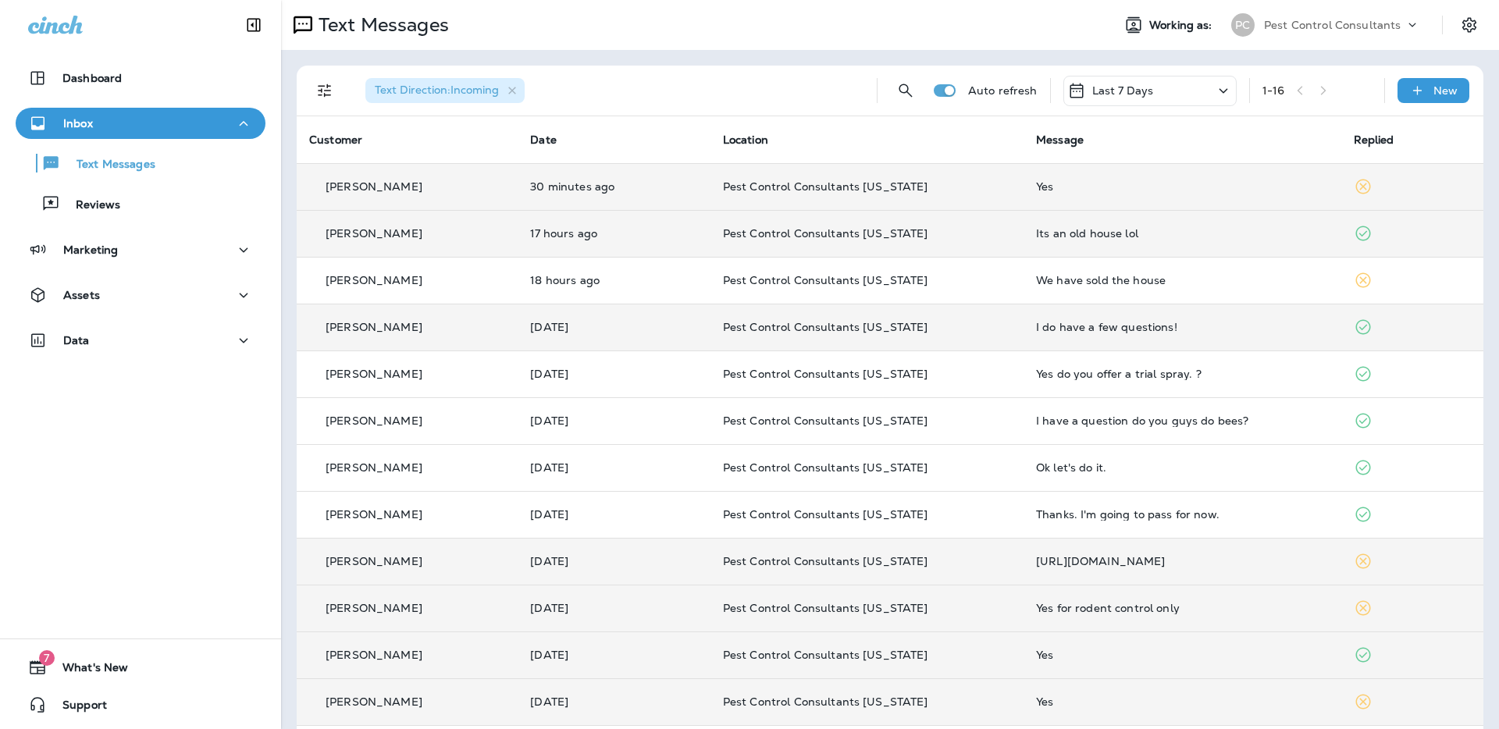
click at [451, 192] on div "[PERSON_NAME]" at bounding box center [407, 187] width 196 height 16
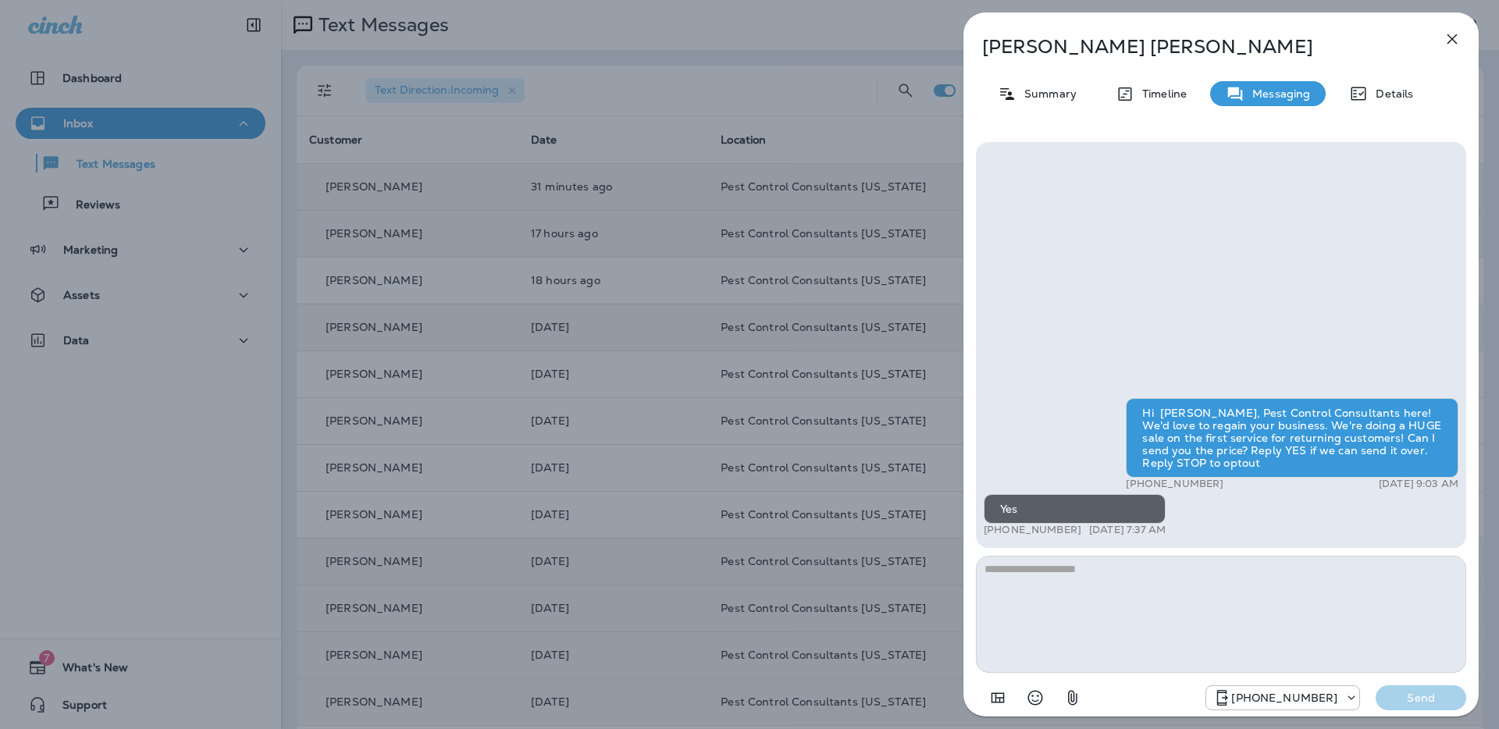
type textarea "**********"
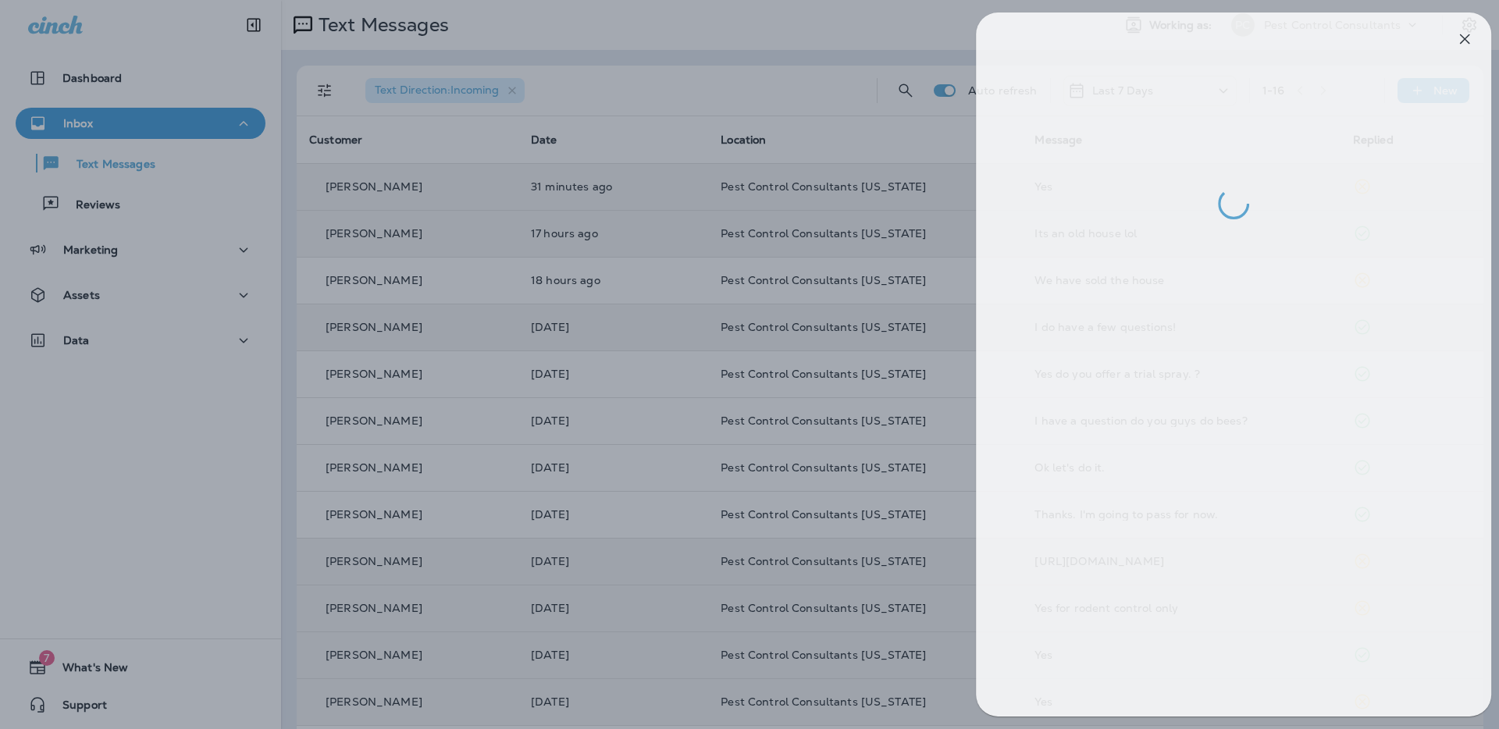
click at [667, 472] on div at bounding box center [761, 364] width 1499 height 729
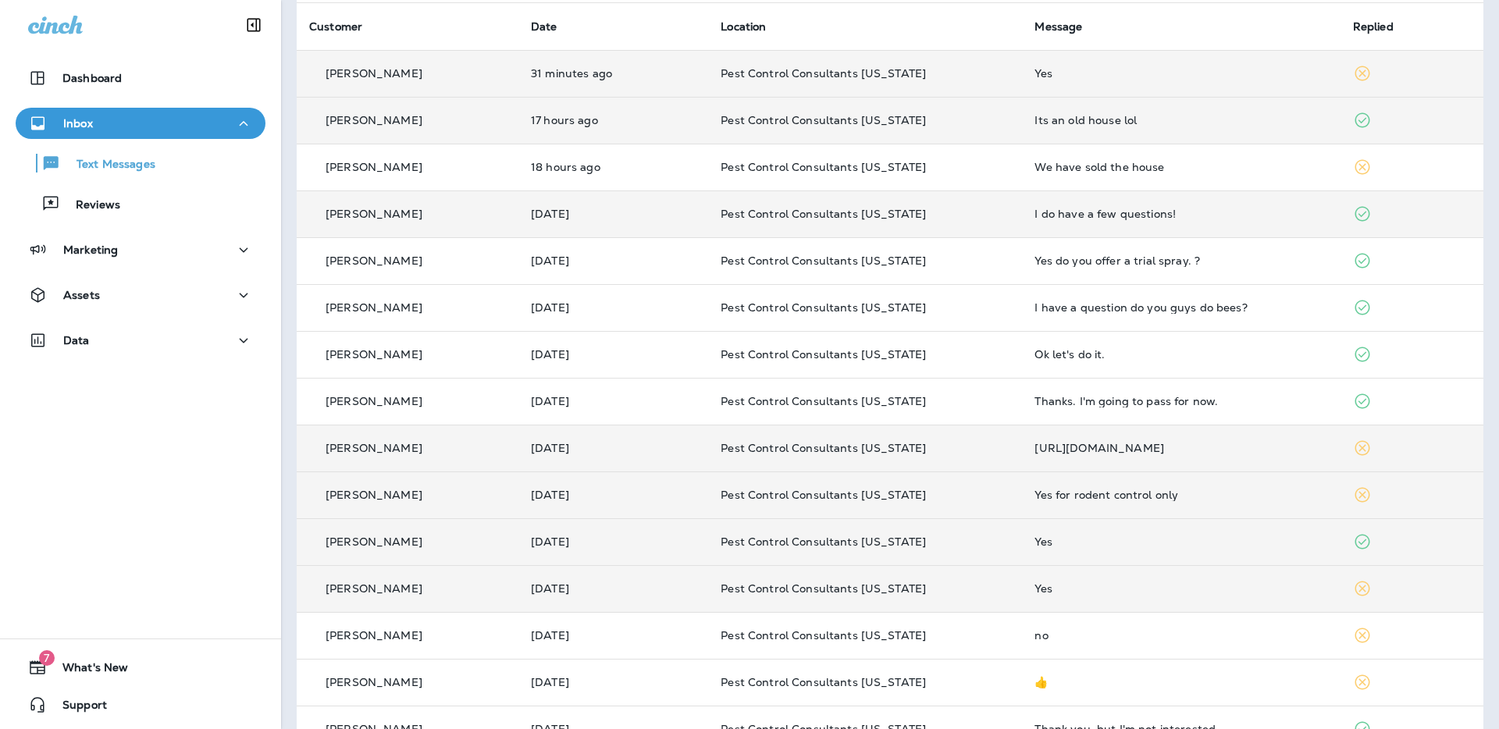
scroll to position [199, 0]
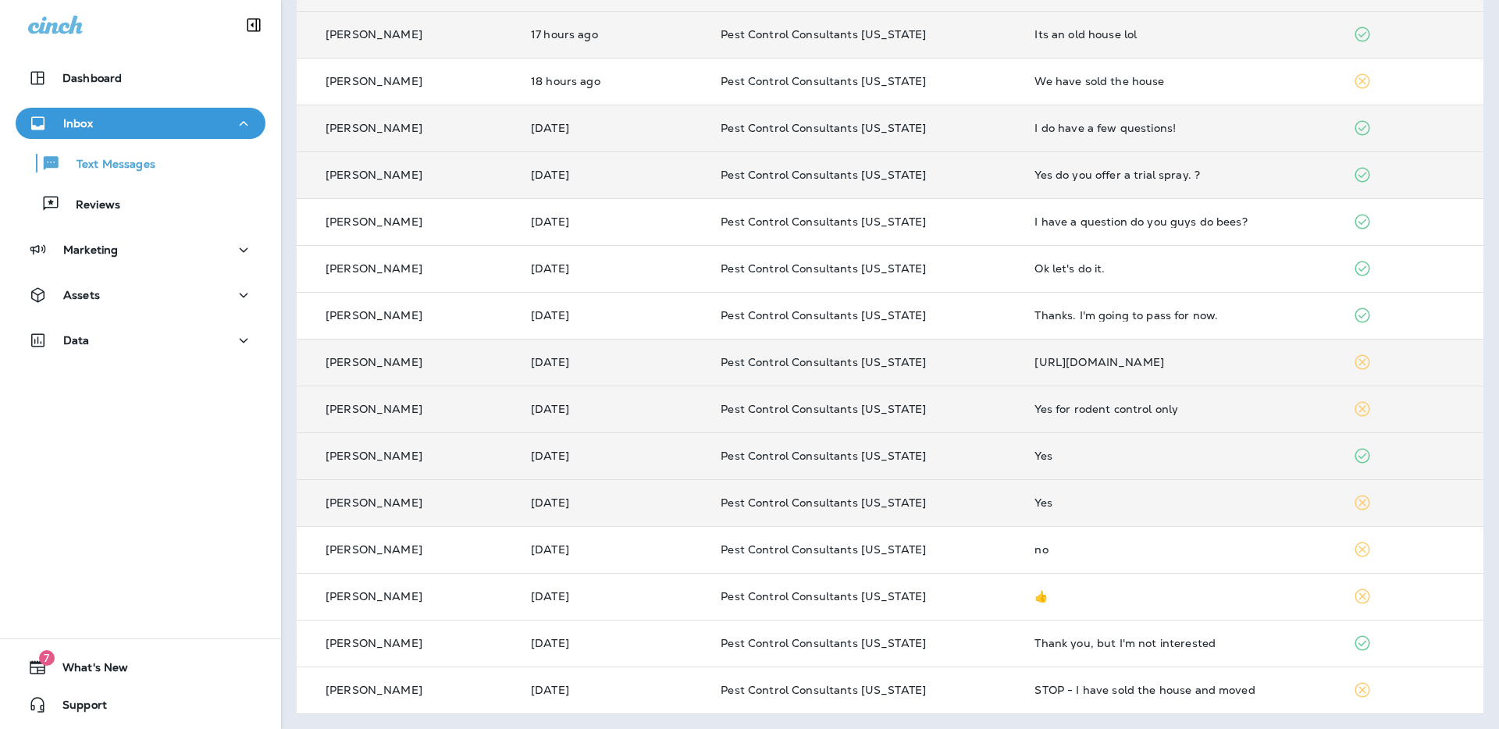
click at [412, 183] on td "[PERSON_NAME]" at bounding box center [408, 174] width 222 height 47
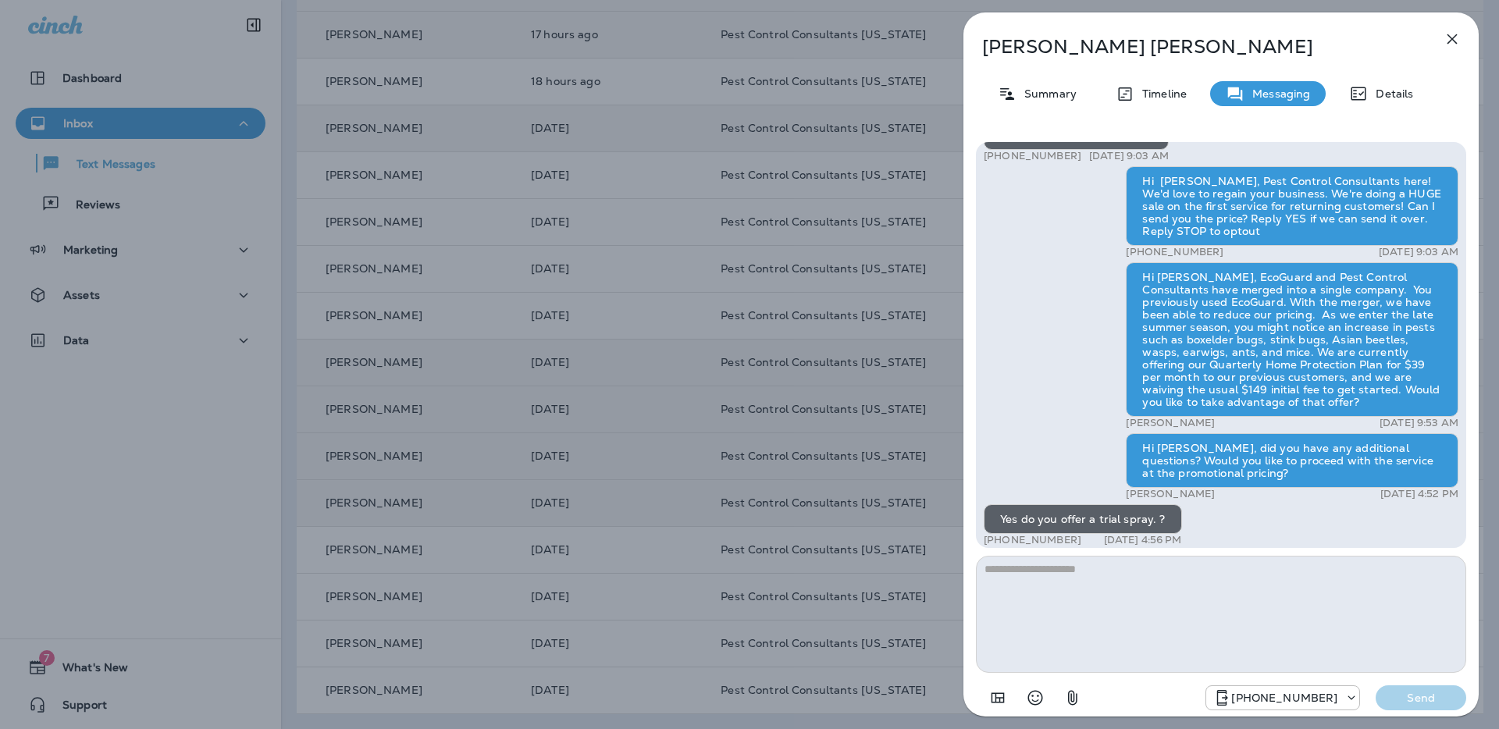
scroll to position [-148, 0]
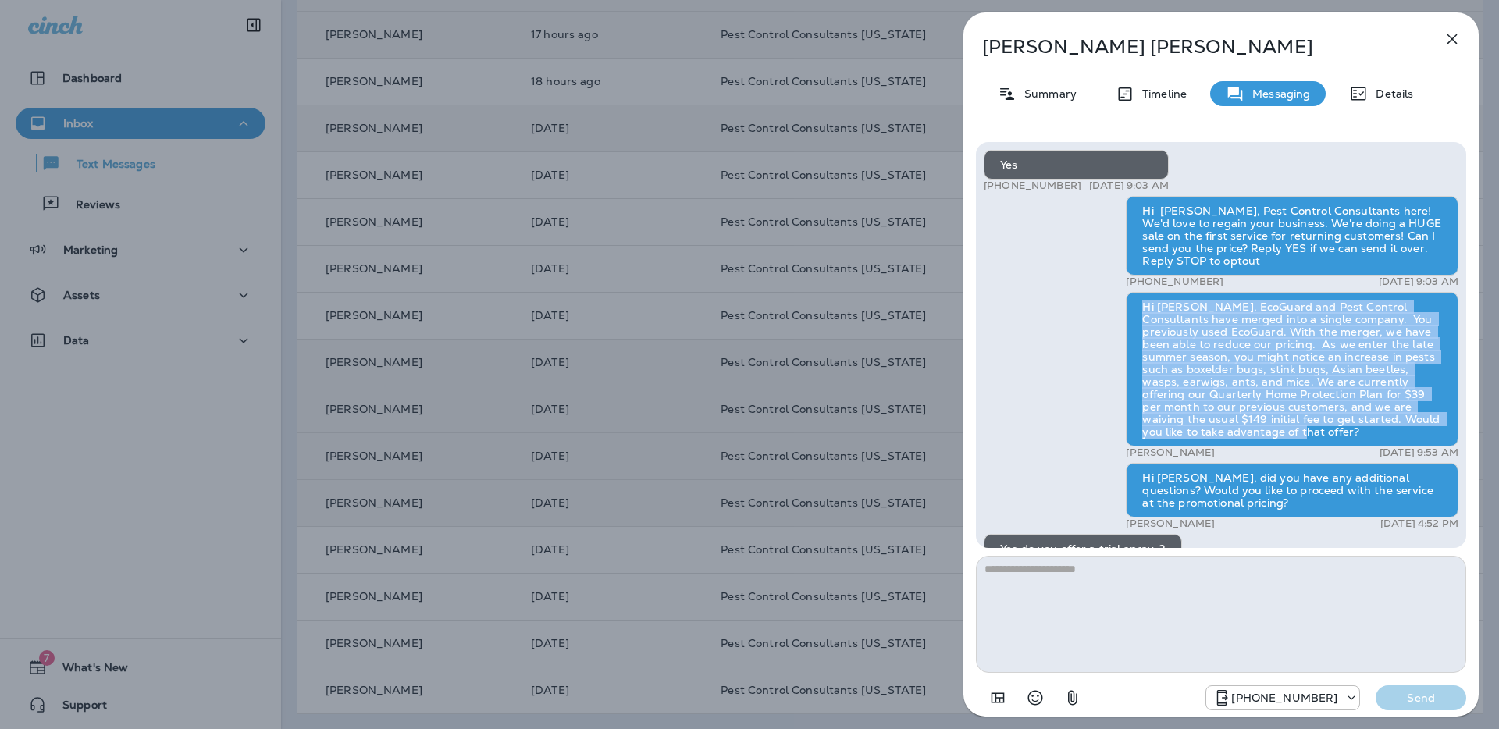
drag, startPoint x: 1190, startPoint y: 399, endPoint x: 1132, endPoint y: 308, distance: 108.5
click at [1132, 308] on div "Hi [PERSON_NAME], EcoGuard and Pest Control Consultants have merged into a sing…" at bounding box center [1292, 369] width 333 height 155
copy div "Hi [PERSON_NAME], EcoGuard and Pest Control Consultants have merged into a sing…"
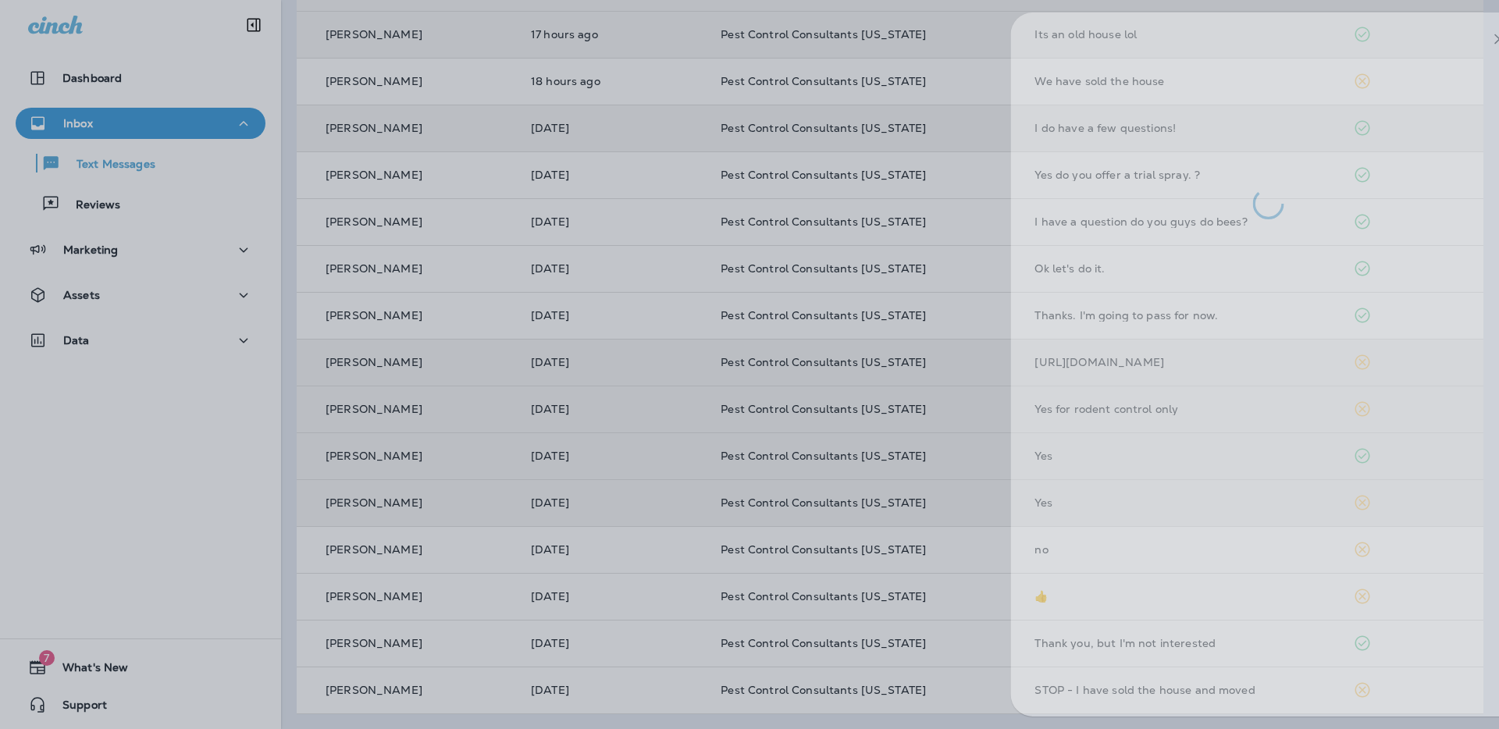
click at [617, 347] on div at bounding box center [797, 364] width 1499 height 729
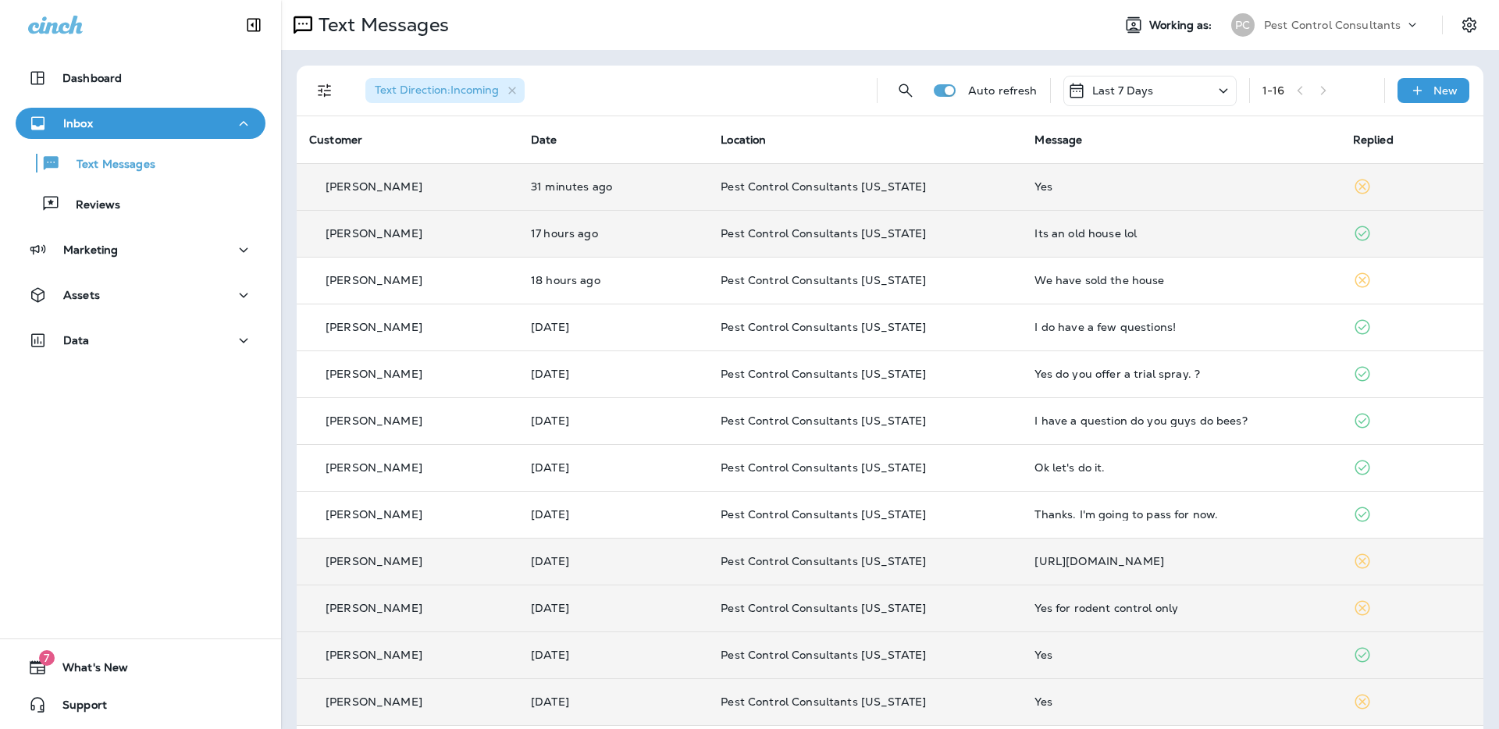
click at [408, 189] on div "[PERSON_NAME]" at bounding box center [407, 187] width 197 height 16
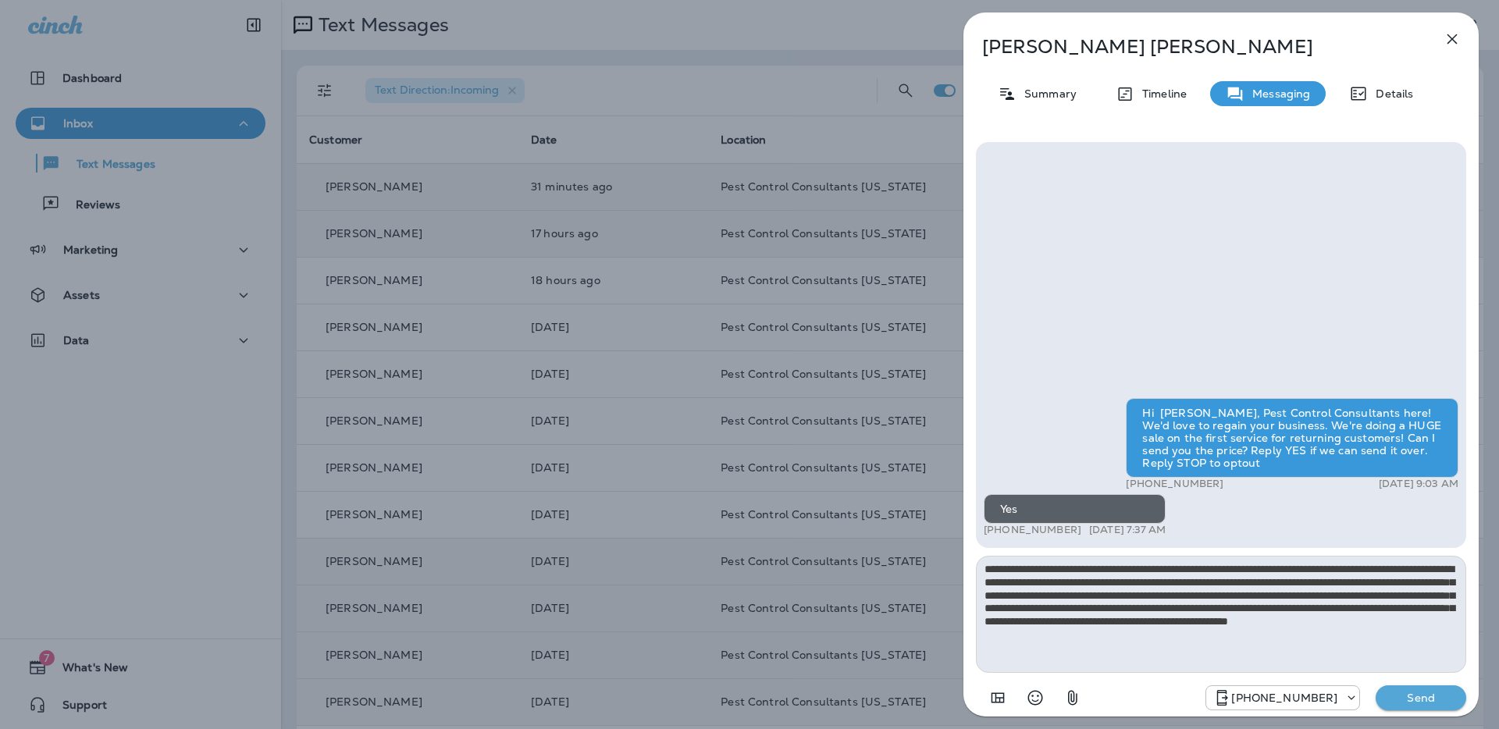
click at [1004, 571] on textarea "**********" at bounding box center [1221, 614] width 490 height 117
drag, startPoint x: 1351, startPoint y: 632, endPoint x: 984, endPoint y: 560, distance: 374.8
click at [984, 560] on textarea "**********" at bounding box center [1221, 614] width 490 height 117
type textarea "**********"
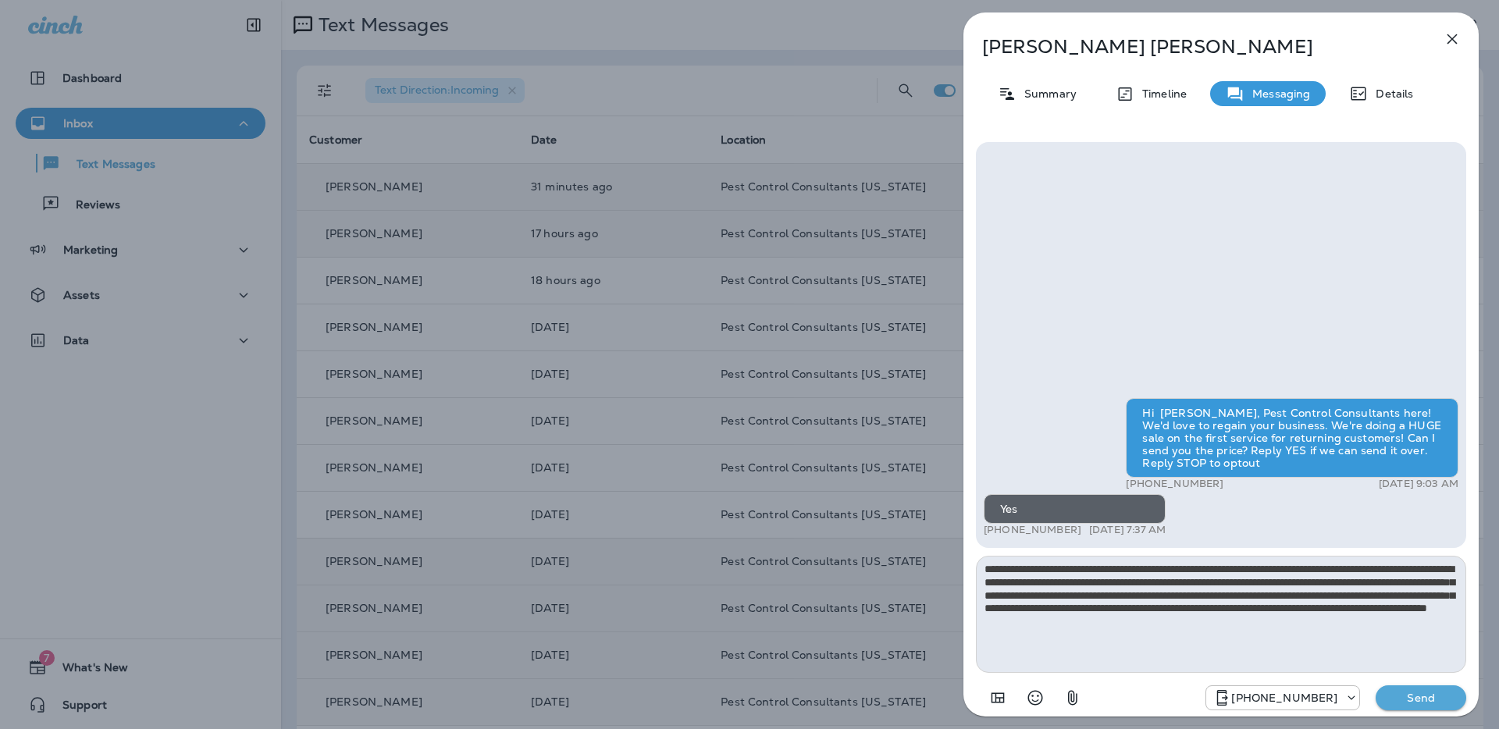
click at [1407, 701] on p "Send" at bounding box center [1421, 698] width 66 height 14
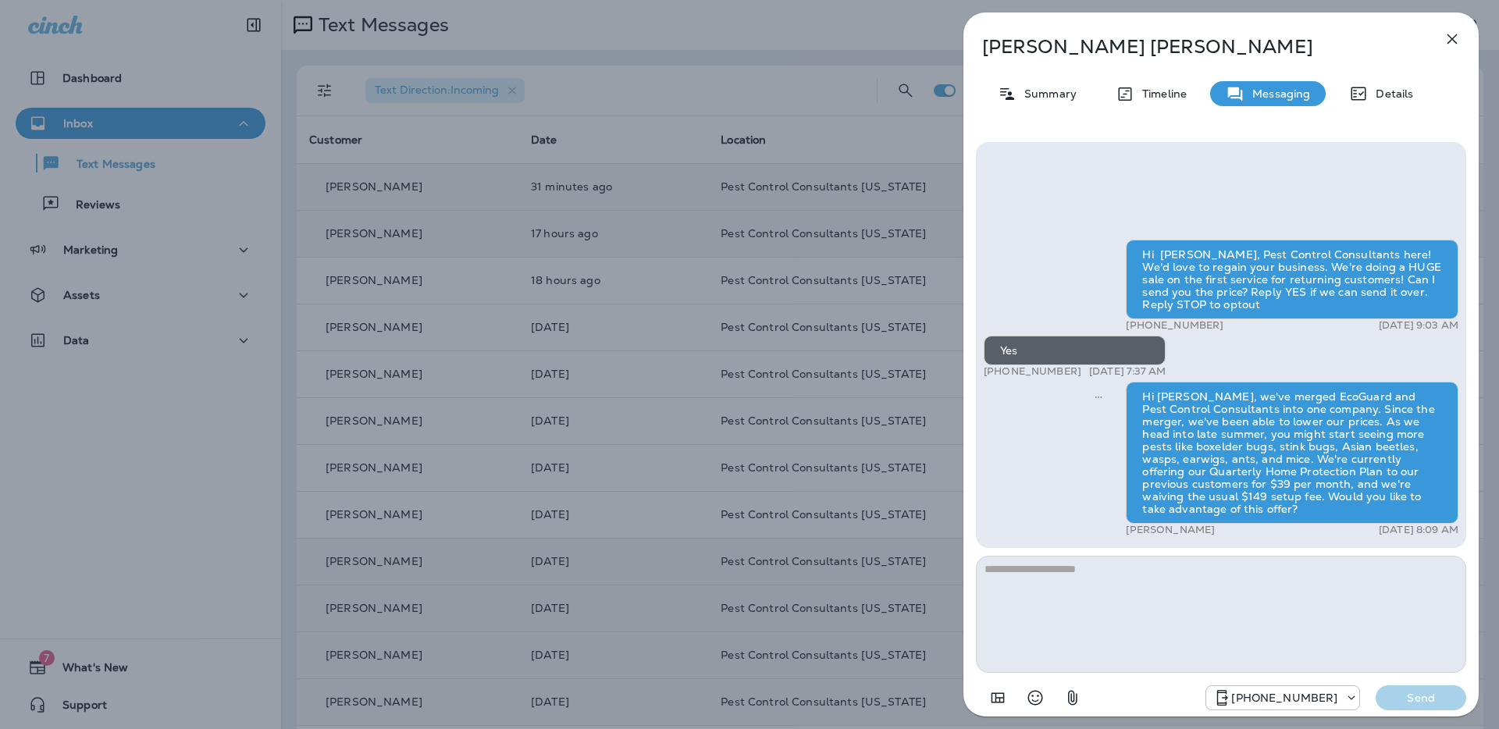
click at [703, 78] on div "[PERSON_NAME] Summary Timeline Messaging Details Hi [PERSON_NAME], Pest Control…" at bounding box center [749, 364] width 1499 height 729
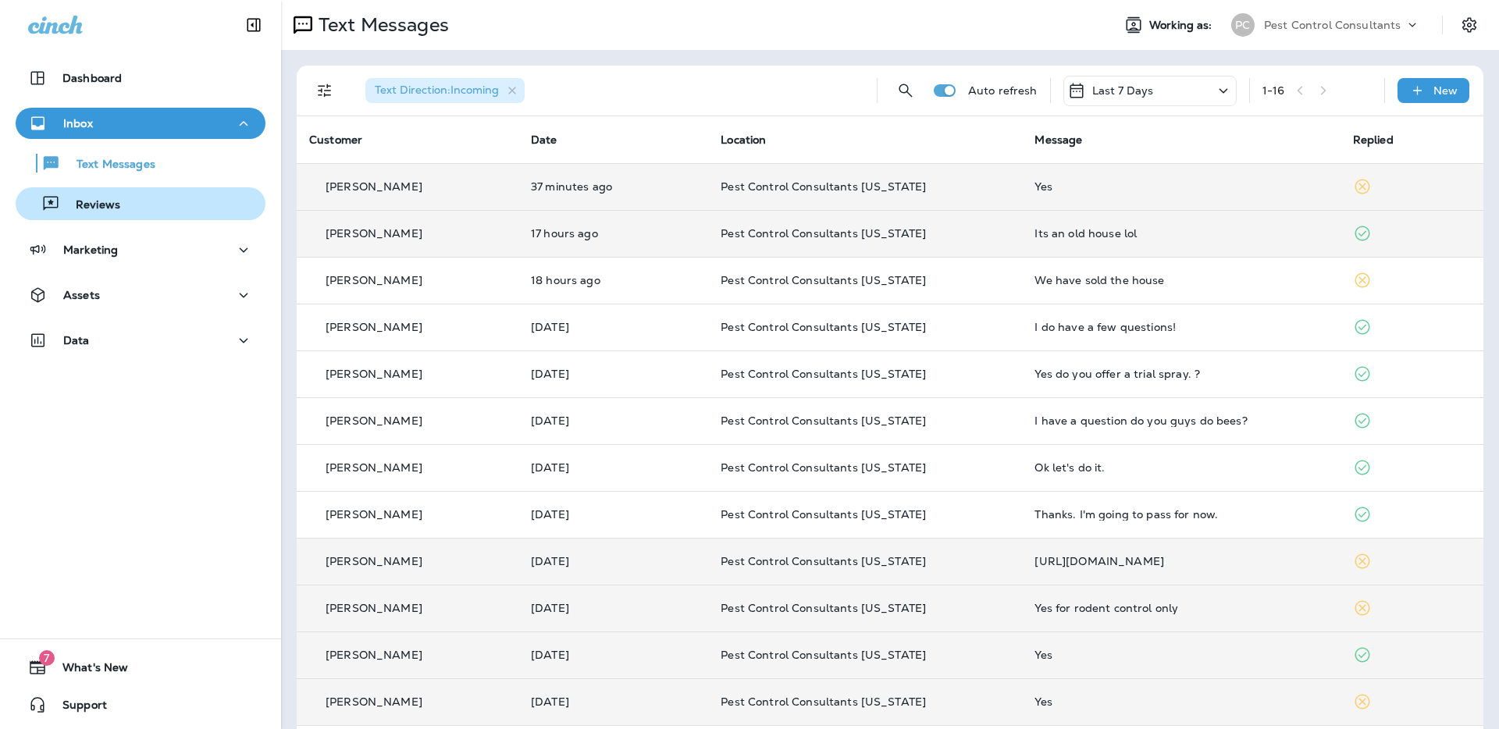
click at [134, 187] on button "Reviews" at bounding box center [141, 203] width 250 height 33
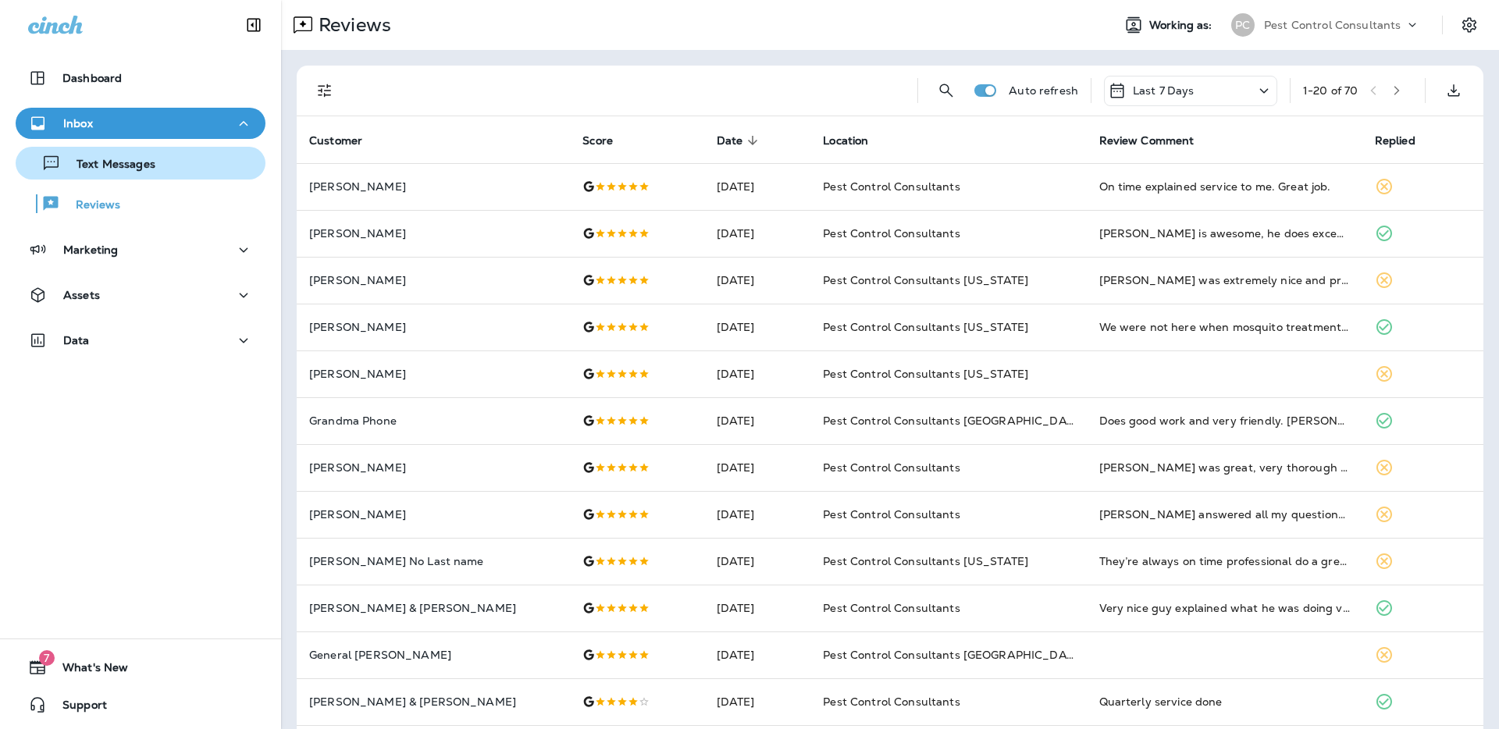
click at [149, 169] on p "Text Messages" at bounding box center [108, 165] width 94 height 15
